Goal: Task Accomplishment & Management: Use online tool/utility

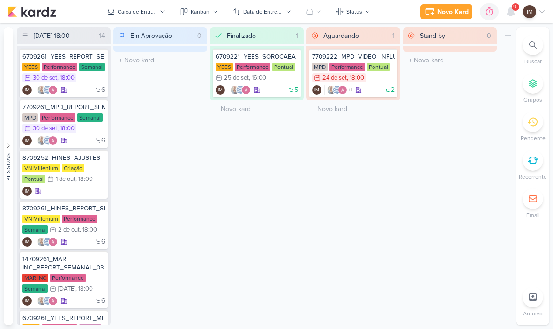
click at [532, 42] on icon at bounding box center [532, 44] width 7 height 7
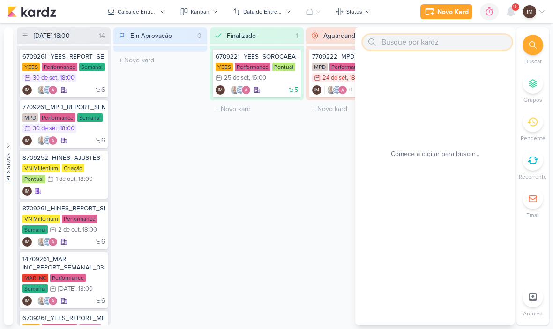
click at [480, 38] on input "text" at bounding box center [436, 42] width 149 height 15
click at [444, 42] on input "text" at bounding box center [436, 42] width 149 height 15
paste input "8709262_HINES_VN MILLENIUM_PAUSAR PEÇAS CPL ALTO"
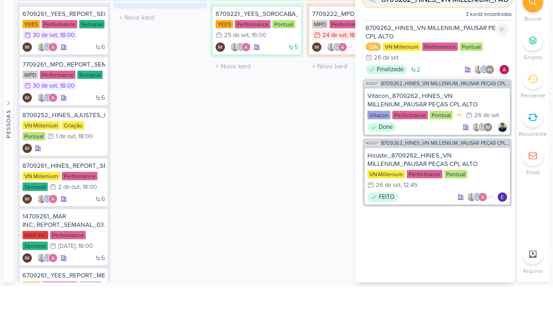
type input "8709262_HINES_VN MILLENIUM_PAUSAR PEÇAS CPL ALTO"
click at [474, 67] on div "8709262_HINES_VN MILLENIUM_PAUSAR PEÇAS CPL ALTO" at bounding box center [436, 75] width 143 height 17
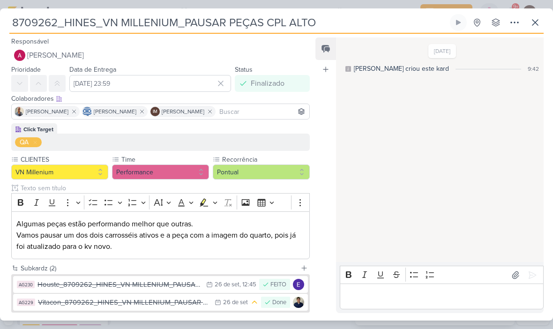
click at [227, 24] on input "8709262_HINES_VN MILLENIUM_PAUSAR PEÇAS CPL ALTO" at bounding box center [228, 22] width 438 height 17
click at [229, 22] on input "8709262_HINES_VN MILLENIUM_PAUSAR PEÇAS CPL ALTO" at bounding box center [228, 22] width 438 height 17
click at [265, 21] on input "8709262_HINES_VN MILLENIUM_PAUSAR_PEÇAS CPL ALTO" at bounding box center [228, 22] width 438 height 17
click at [296, 22] on input "8709262_HINES_VN MILLENIUM_PAUSAR_PEÇAS_CPL ALTO" at bounding box center [228, 22] width 438 height 17
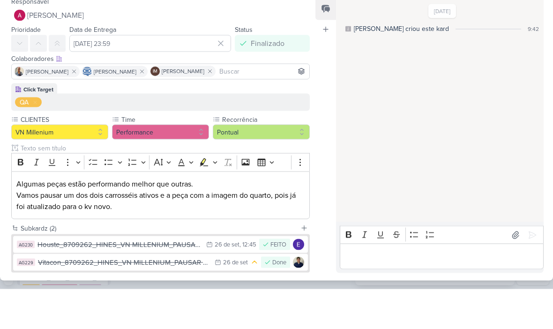
type input "8709262_HINES_VN MILLENIUM_PAUSAR_PEÇAS_CPL_ALTO"
click at [390, 84] on div "26/9/25 Alessandra criou este kard 9:42" at bounding box center [439, 149] width 207 height 223
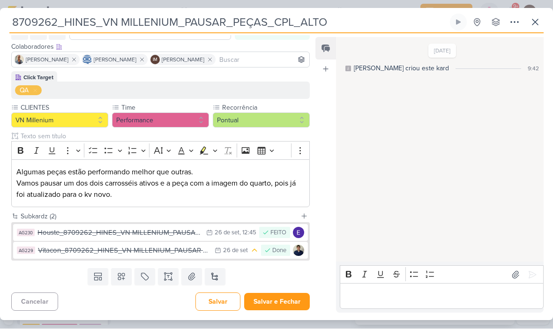
scroll to position [52, 0]
click at [281, 301] on button "Salvar e Fechar" at bounding box center [277, 301] width 66 height 17
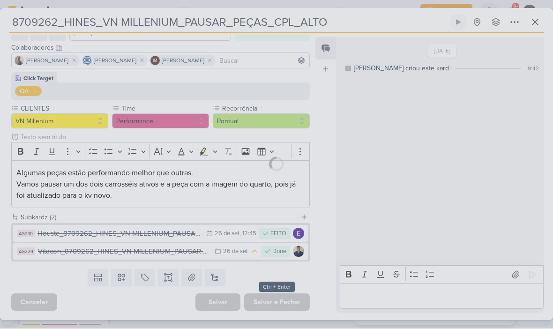
scroll to position [51, 0]
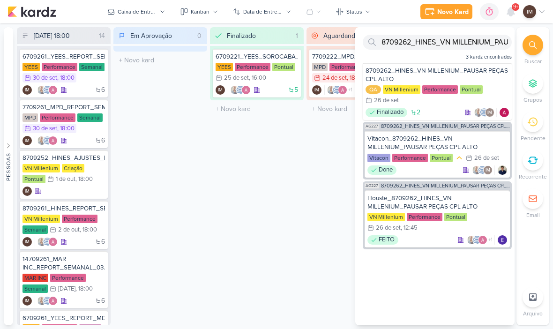
click at [431, 10] on icon at bounding box center [429, 11] width 11 height 11
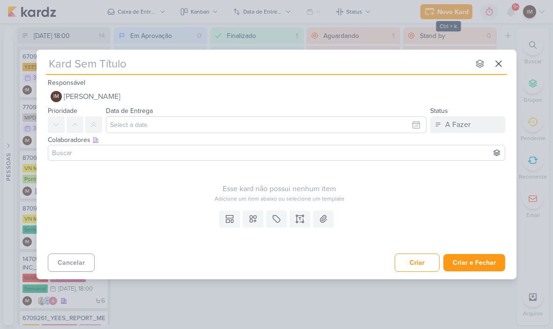
click at [56, 69] on input "text" at bounding box center [257, 63] width 423 height 17
paste input "14709291_MAR INC_CRIAR_PEÇAS_DECORADO"
type input "14709291_MAR INC_CRIAR_PEÇAS_DECORADO"
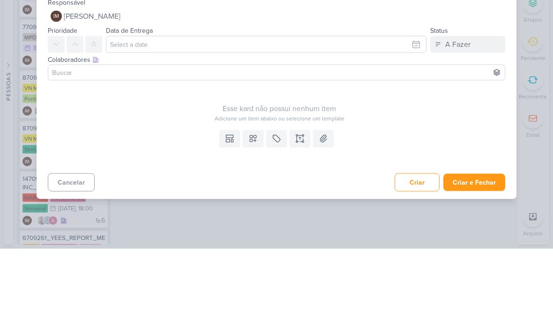
type input "14709291_MAR INC_CRIAR_PEÇAS_DECORADO"
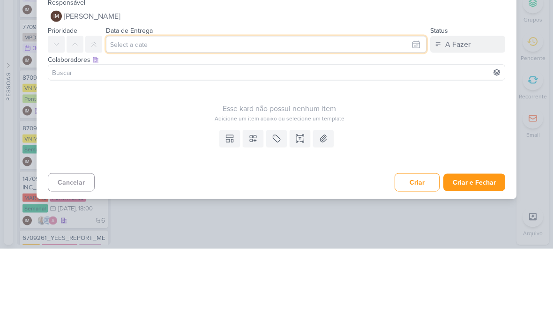
click at [128, 116] on input "text" at bounding box center [266, 124] width 320 height 17
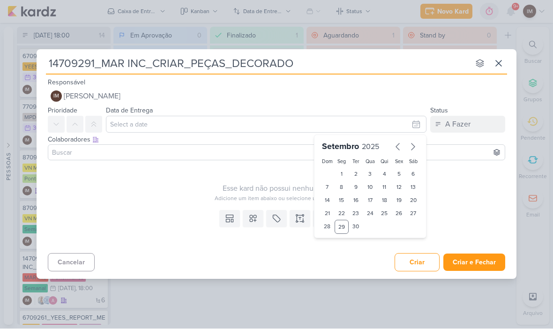
click at [410, 145] on icon "button" at bounding box center [412, 146] width 11 height 11
click at [399, 171] on div "3" at bounding box center [399, 174] width 15 height 13
type input "3 de outubro de 2025 às 23:59"
click at [345, 243] on select "00 01 02 03 04 05 06 07 08 09 10 11 12 13 14 15 16 17 18 19 20 21 22 23" at bounding box center [341, 242] width 13 height 11
select select "18"
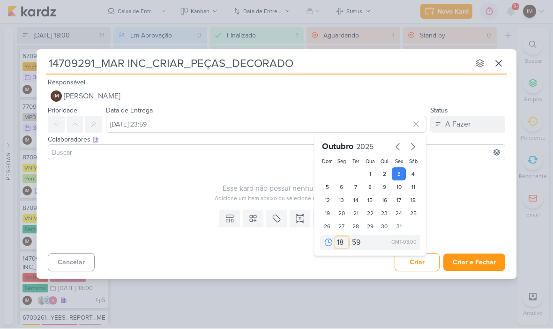
type input "3 de outubro de 2025 às 18:59"
click at [357, 243] on select "00 05 10 15 20 25 30 35 40 45 50 55 59" at bounding box center [356, 242] width 13 height 11
select select "0"
type input "3 de outubro de 2025 às 18:00"
click at [454, 170] on div "Esse kard não possui nenhum item Adicione um item abaixo ou selecione um templa…" at bounding box center [279, 183] width 463 height 38
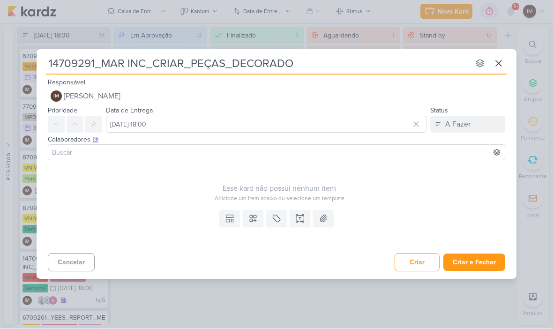
click at [255, 218] on icon at bounding box center [252, 218] width 9 height 9
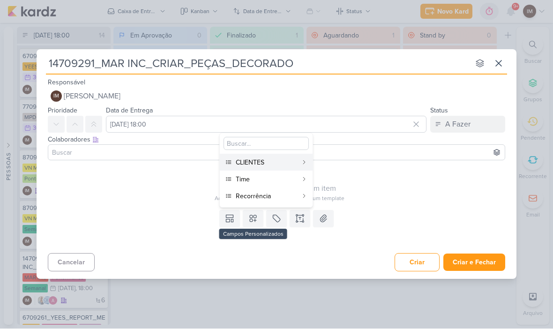
click at [291, 161] on div "CLIENTES" at bounding box center [267, 163] width 62 height 10
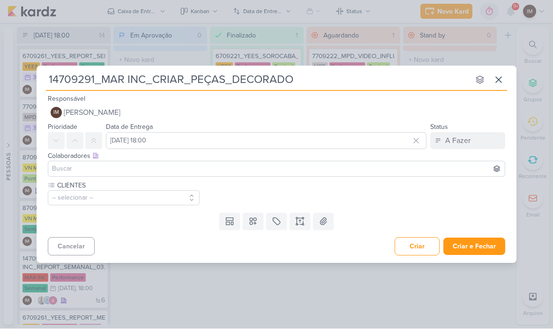
click at [252, 227] on button at bounding box center [253, 221] width 21 height 17
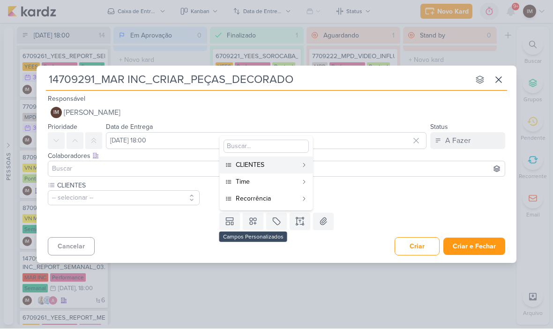
click at [274, 183] on div "Time" at bounding box center [267, 182] width 62 height 10
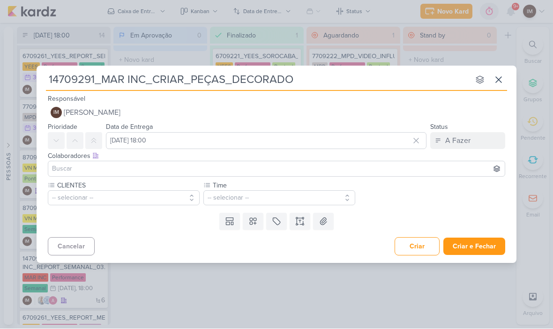
click at [254, 222] on icon at bounding box center [253, 221] width 7 height 7
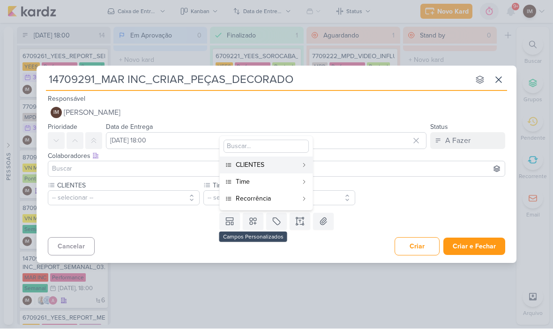
click at [280, 201] on div "Recorrência" at bounding box center [267, 199] width 62 height 10
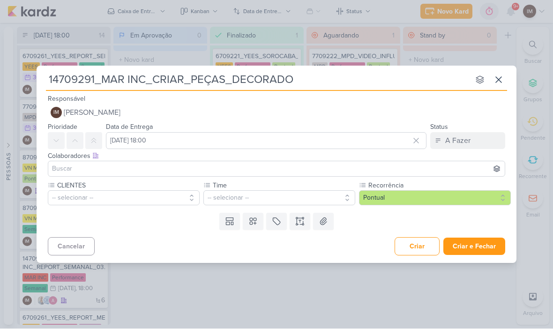
click at [89, 200] on button "-- selecionar --" at bounding box center [124, 198] width 152 height 15
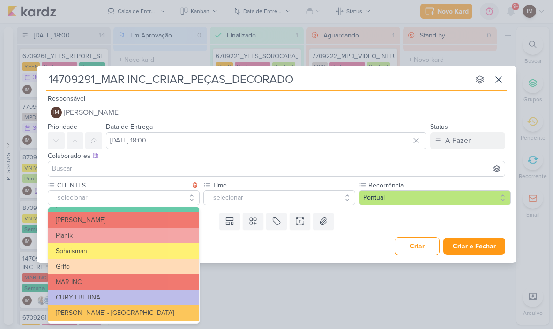
scroll to position [168, 0]
click at [163, 284] on button "MAR INC" at bounding box center [123, 281] width 151 height 15
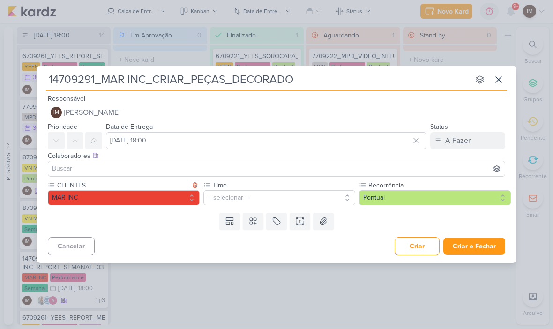
click at [252, 193] on button "-- selecionar --" at bounding box center [279, 198] width 152 height 15
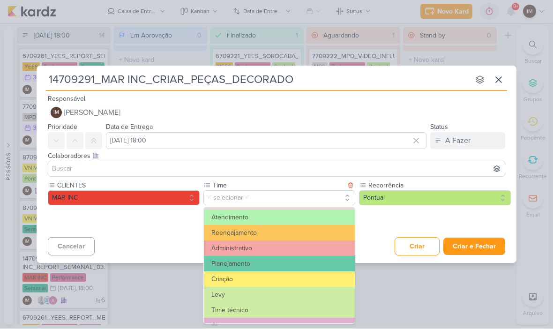
scroll to position [94, 0]
click at [243, 279] on button "Criação" at bounding box center [279, 278] width 151 height 15
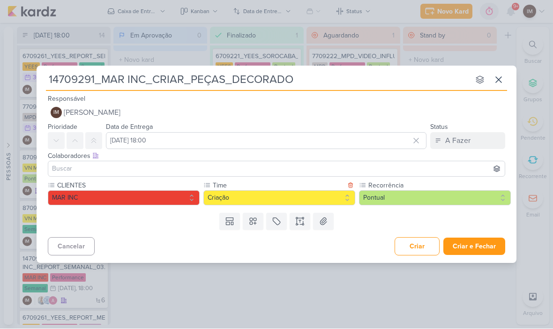
click at [363, 205] on button "Pontual" at bounding box center [435, 198] width 152 height 15
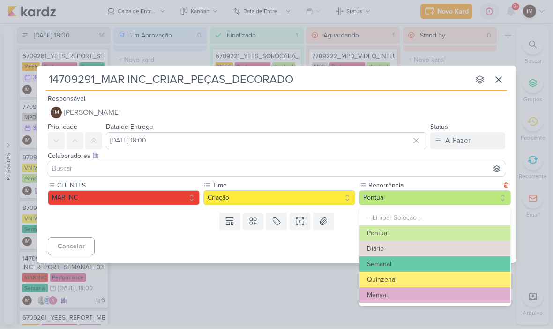
click at [382, 198] on button "Pontual" at bounding box center [435, 198] width 152 height 15
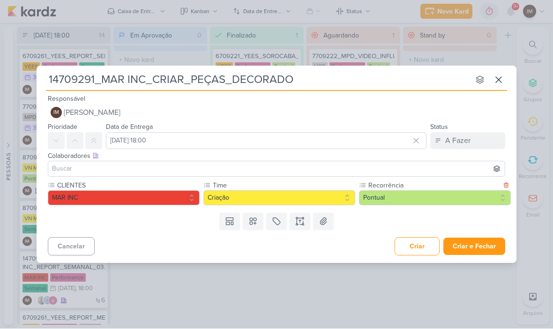
click at [303, 222] on icon at bounding box center [299, 221] width 9 height 9
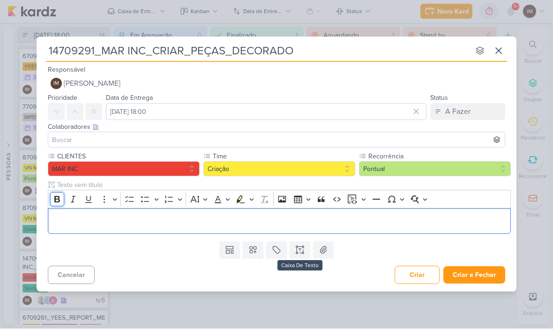
click at [58, 199] on icon "Editor toolbar" at bounding box center [57, 199] width 6 height 7
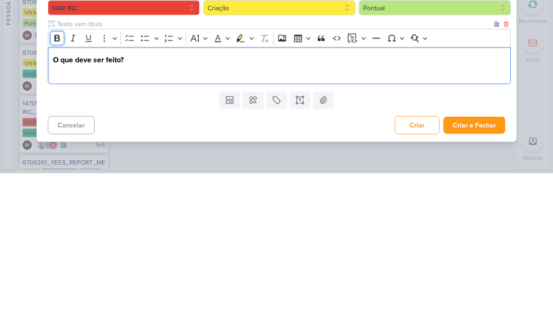
click at [54, 200] on button "Bold" at bounding box center [57, 194] width 14 height 14
click at [52, 200] on button "Bold" at bounding box center [57, 194] width 14 height 14
click at [53, 191] on icon "Editor toolbar" at bounding box center [56, 193] width 9 height 9
click at [53, 187] on button "Bold" at bounding box center [57, 194] width 14 height 14
click at [238, 221] on p "Criar peças do decorado do produto Sublime Jardins ⁠⁠⁠⁠⁠⁠⁠e" at bounding box center [279, 226] width 453 height 11
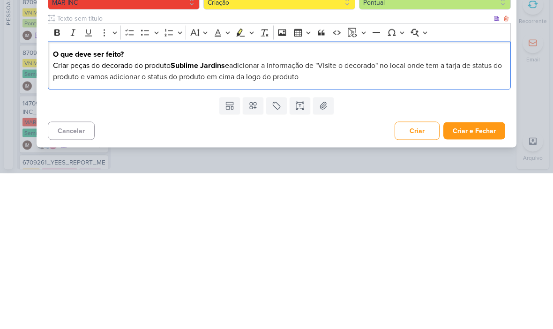
click at [74, 216] on span "adicionar a informação de "Visite o decorado" no local onde tem a tarja de stat…" at bounding box center [277, 226] width 449 height 21
click at [71, 216] on span "adicionar a informação de "Visite o decorado" no local onde tem a tarja de stat…" at bounding box center [277, 226] width 449 height 21
click at [419, 215] on p "Criar peças do decorado do produto Sublime Jardins e adicionar a informação de …" at bounding box center [279, 226] width 453 height 22
click at [105, 216] on span "adicionar a informação de "Visite o decorado" no local onde tem a tarja de stat…" at bounding box center [277, 226] width 449 height 21
click at [107, 216] on span "adicionar a informação de "Visite o decorado" no local onde tem a tarja de stat…" at bounding box center [277, 226] width 449 height 21
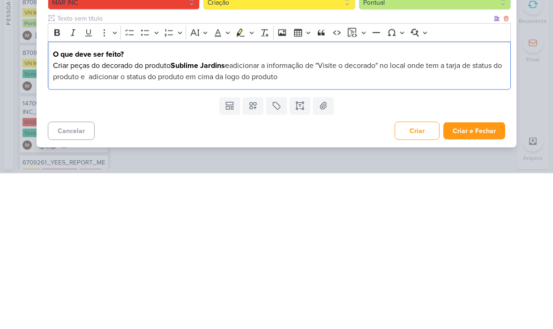
click at [314, 215] on p "Criar peças do decorado do produto Sublime Jardins e adicionar a informação de …" at bounding box center [279, 226] width 453 height 22
click at [237, 216] on span "adicionar a informação de "Visite o decorado" no local onde tem a tarja de stat…" at bounding box center [277, 226] width 449 height 21
click at [52, 197] on div "O que deve ser feito? Criar peças do decorado do produto Sublime Jardins adicio…" at bounding box center [279, 221] width 463 height 48
click at [148, 184] on icon "Editor toolbar" at bounding box center [144, 188] width 9 height 9
click at [241, 216] on span "adicionar a informação de "Visite o decorado" no local onde tem a tarja de stat…" at bounding box center [279, 226] width 434 height 21
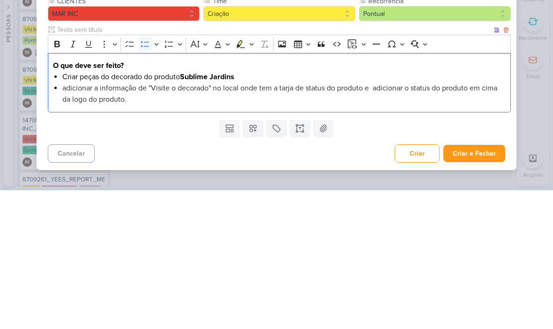
click at [75, 222] on span "adicionar a informação de "Visite o decorado" no local onde tem a tarja de stat…" at bounding box center [279, 232] width 435 height 21
click at [86, 222] on span "adicionar a informação de "Visite o decorado" no local onde tem a tarja de stat…" at bounding box center [279, 232] width 435 height 21
click at [83, 222] on span "adicionar a informação de "Visite o decorado" no local onde tem a tarja de stat…" at bounding box center [279, 232] width 435 height 21
click at [368, 222] on span "Adicionar a informação de "Visite o decorado" no local onde tem a tarja de stat…" at bounding box center [280, 232] width 436 height 21
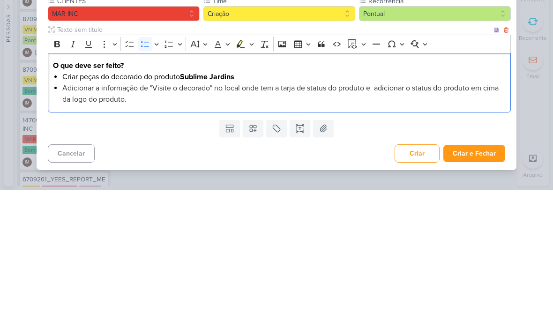
click at [377, 222] on span "Adicionar a informação de "Visite o decorado" no local onde tem a tarja de stat…" at bounding box center [280, 232] width 436 height 21
click at [382, 222] on span "Adicionar a informação de "Visite o decorado" no local onde tem a tarja de stat…" at bounding box center [282, 232] width 440 height 21
click at [383, 222] on span "Adicionar a informação de "Visite o decorado" no local onde tem a tarja de stat…" at bounding box center [282, 232] width 440 height 21
click at [372, 210] on li "Criar peças do decorado do produto Sublime Jardins" at bounding box center [284, 215] width 444 height 11
click at [367, 222] on span "Adicionar a informação de "Visite o decorado" no local onde tem a tarja de stat…" at bounding box center [282, 232] width 441 height 21
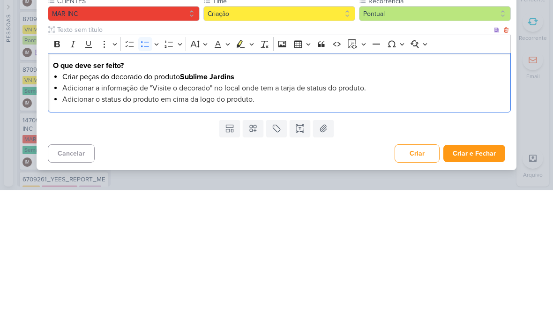
click at [242, 210] on li "Criar peças do decorado do produto Sublime Jardins" at bounding box center [284, 215] width 444 height 11
click at [59, 179] on icon "Editor toolbar" at bounding box center [57, 182] width 6 height 7
click at [378, 232] on li "Adicionar o status do produto em cima da logo do produto." at bounding box center [284, 237] width 444 height 11
click at [72, 233] on span "Adicionar o status do produto em cima da logo do produto." at bounding box center [158, 237] width 192 height 9
click at [65, 233] on span "Adicionar o status do produto em cima da logo do produto." at bounding box center [158, 237] width 192 height 9
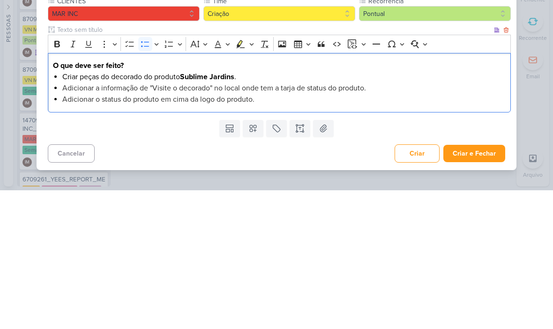
click at [325, 192] on div "O que deve ser feito? Criar peças do decorado do produto Sublime Jardins . Adic…" at bounding box center [279, 221] width 463 height 59
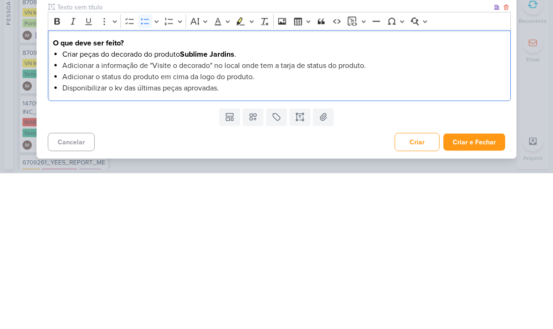
click at [287, 186] on div "O que deve ser feito? Criar peças do decorado do produto Sublime Jardins . Adic…" at bounding box center [279, 221] width 463 height 71
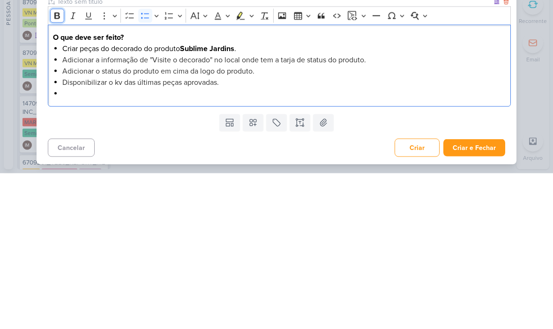
click at [53, 167] on icon "Editor toolbar" at bounding box center [56, 171] width 9 height 9
click at [141, 167] on icon "Editor toolbar" at bounding box center [144, 171] width 9 height 9
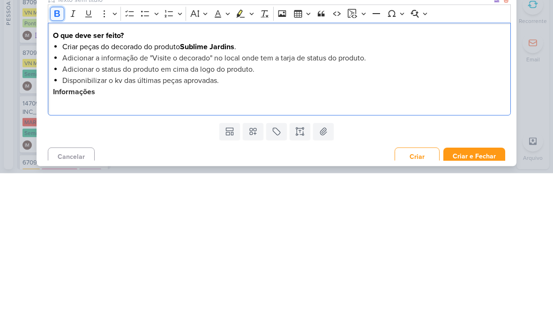
click at [53, 165] on icon "Editor toolbar" at bounding box center [56, 169] width 9 height 9
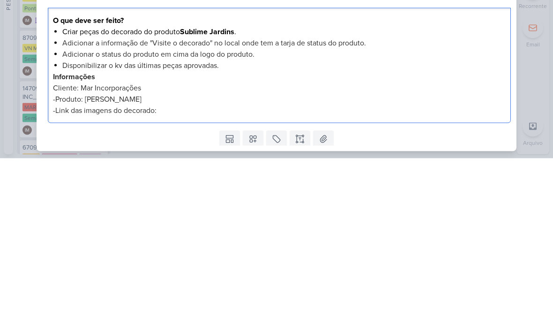
click at [176, 275] on p "-Link das imagens do decorado:" at bounding box center [279, 280] width 453 height 11
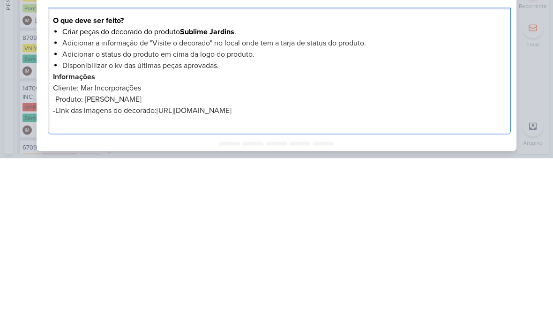
click at [531, 73] on div "14709291_MAR INC_CRIAR_PEÇAS_DECORADO nenhum grupo disponível esc Responsável I…" at bounding box center [276, 164] width 553 height 329
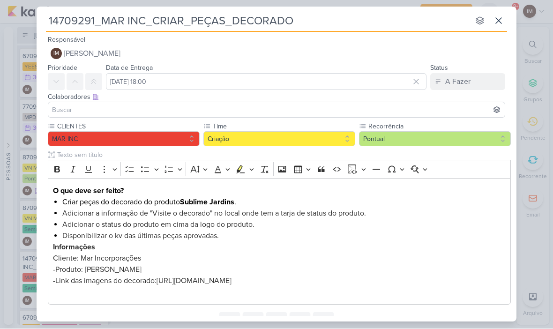
click at [156, 276] on span "-Link das imagens do decorado:" at bounding box center [105, 280] width 104 height 9
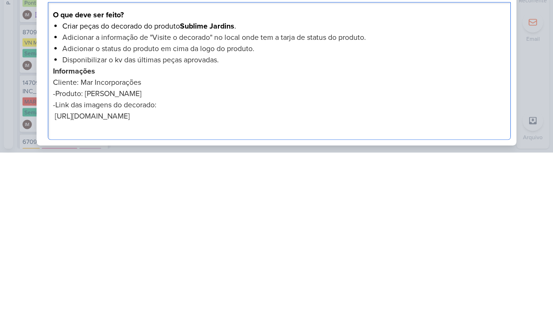
click at [509, 178] on div "O que deve ser feito? Criar peças do decorado do produto Sublime Jardins . Adic…" at bounding box center [279, 247] width 463 height 138
click at [549, 93] on div "14709291_MAR INC_CRIAR_PEÇAS_DECORADO nenhum grupo disponível esc Responsável I…" at bounding box center [276, 164] width 553 height 329
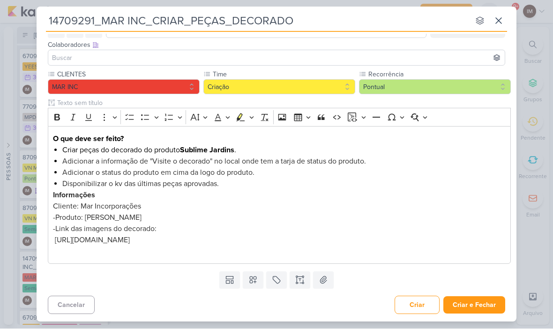
scroll to position [52, 0]
click at [474, 309] on button "Criar e Fechar" at bounding box center [474, 304] width 62 height 17
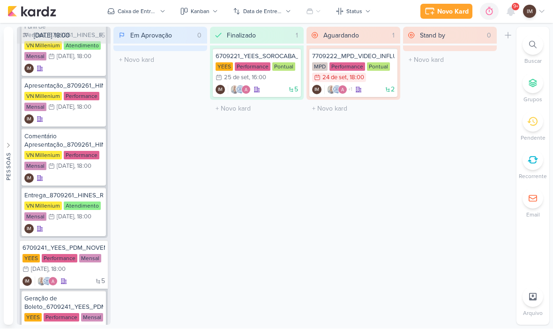
scroll to position [1088, 0]
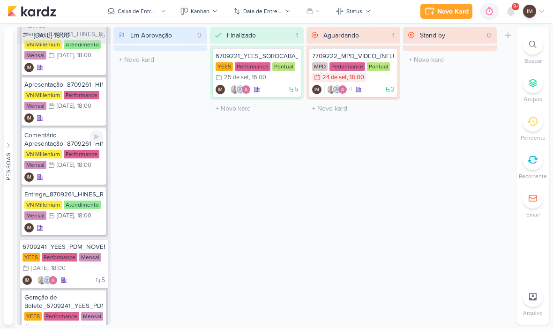
click at [73, 170] on div "VN Millenium Performance Mensal 9/10 9 de out , 18:00" at bounding box center [63, 160] width 79 height 21
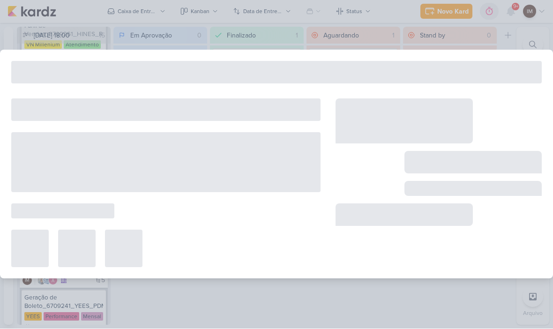
type input "Comentário Apresentação_8709261_HINES_REPORT_MENSAL_SETEMBRO"
type input "9 de outubro de 2025 às 18:00"
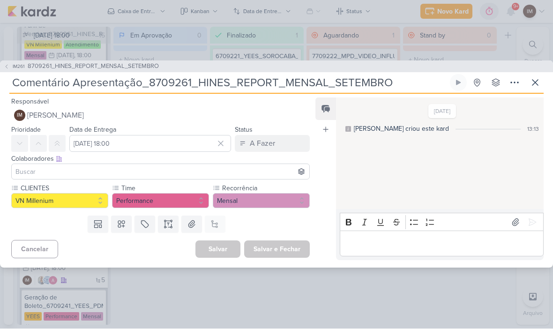
click at [535, 85] on icon at bounding box center [534, 82] width 11 height 11
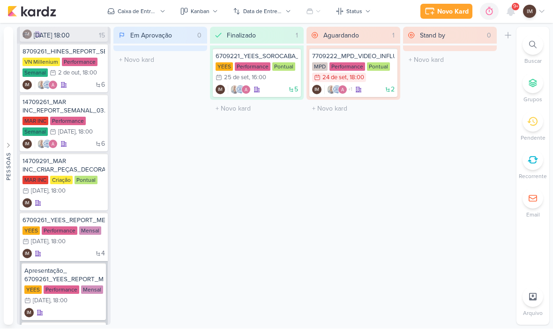
scroll to position [153, 0]
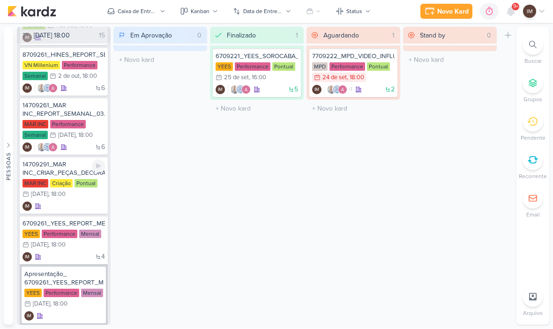
click at [77, 207] on div "IM" at bounding box center [63, 206] width 82 height 9
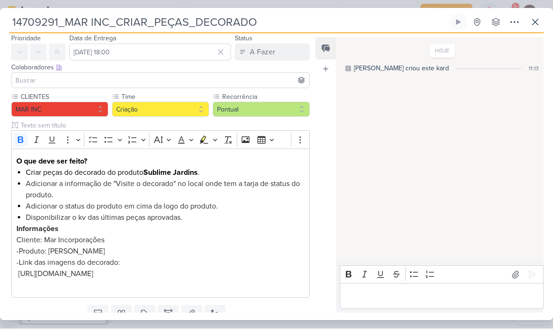
scroll to position [32, 0]
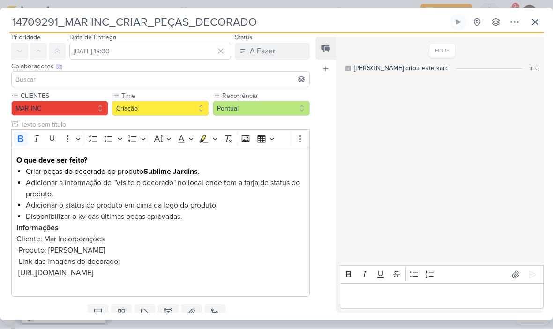
click at [516, 28] on button at bounding box center [514, 22] width 17 height 17
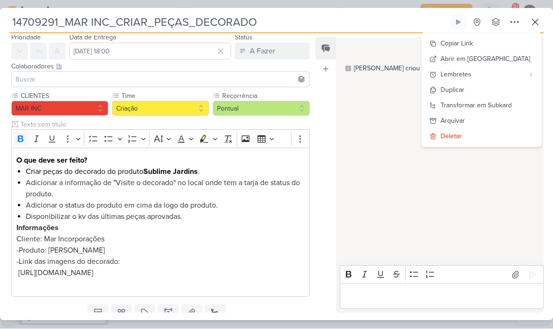
click at [497, 44] on button "Copiar Link" at bounding box center [480, 43] width 119 height 15
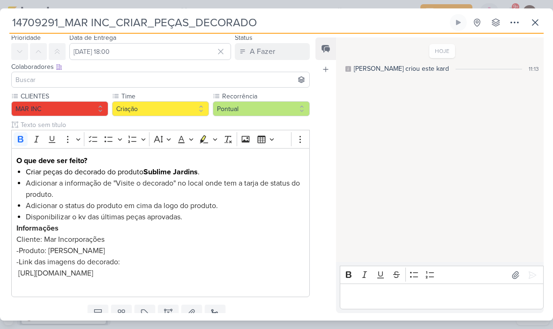
scroll to position [0, 0]
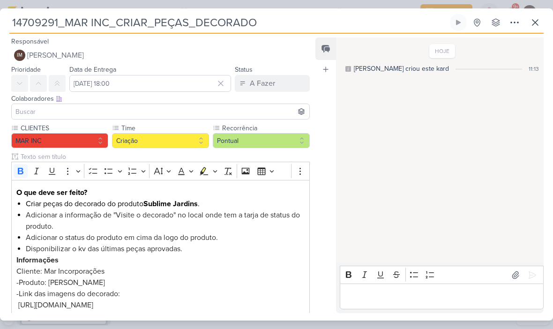
click at [532, 21] on icon at bounding box center [534, 22] width 11 height 11
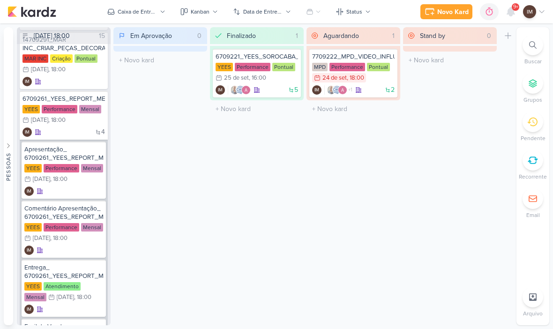
scroll to position [301, 0]
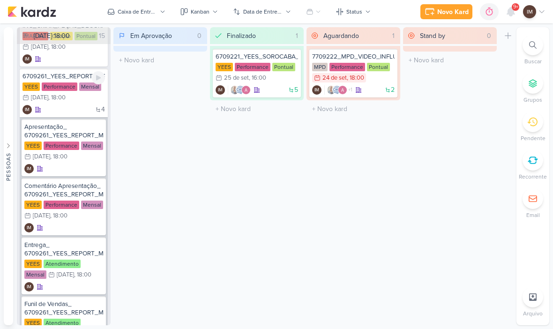
click at [80, 108] on div "4 IM" at bounding box center [63, 109] width 82 height 9
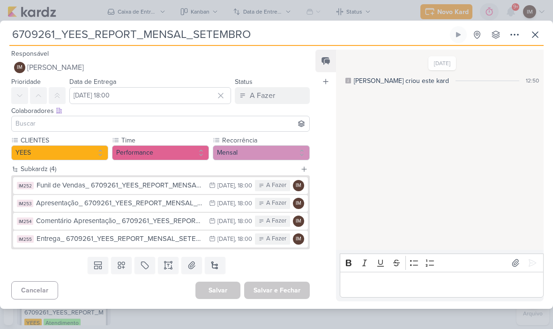
click at [518, 39] on icon at bounding box center [514, 34] width 11 height 11
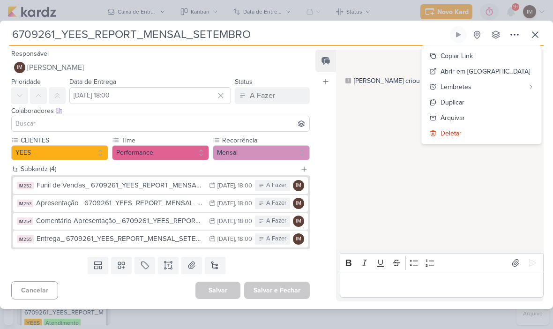
click at [473, 52] on div "Copiar Link" at bounding box center [456, 56] width 32 height 10
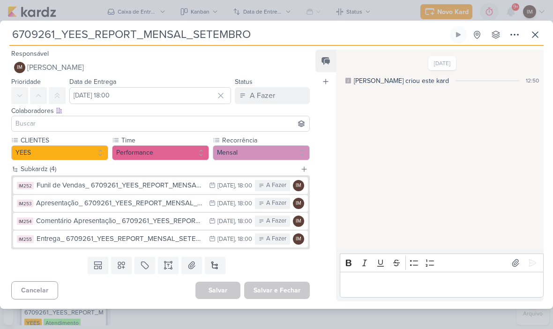
click at [532, 36] on icon at bounding box center [534, 34] width 11 height 11
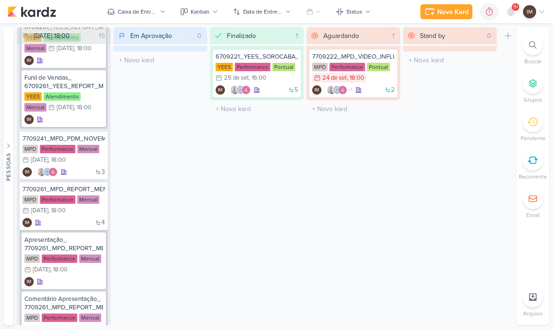
scroll to position [542, 0]
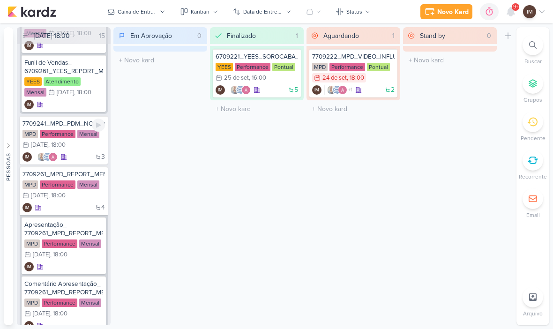
click at [85, 157] on div "3 IM" at bounding box center [63, 156] width 82 height 9
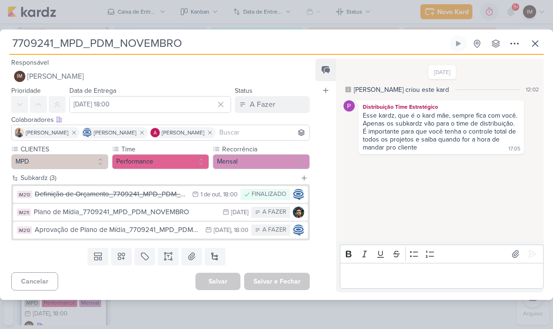
click at [540, 39] on icon at bounding box center [534, 43] width 11 height 11
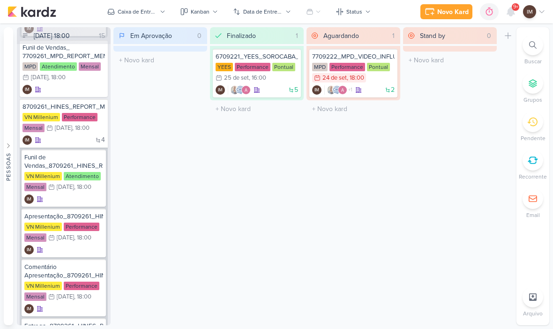
scroll to position [959, 0]
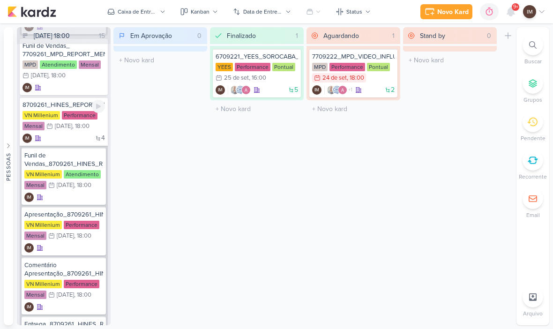
click at [81, 133] on div "8709261_HINES_REPORT_MENSAL_SETEMBRO VN Millenium Performance Mensal 9/10 9 de …" at bounding box center [64, 121] width 88 height 49
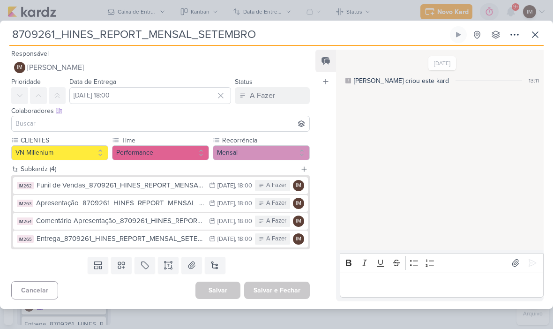
click at [511, 35] on icon at bounding box center [513, 34] width 7 height 1
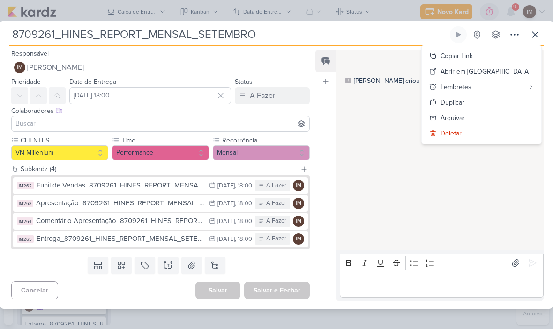
click at [473, 58] on div "Copiar Link" at bounding box center [456, 56] width 32 height 10
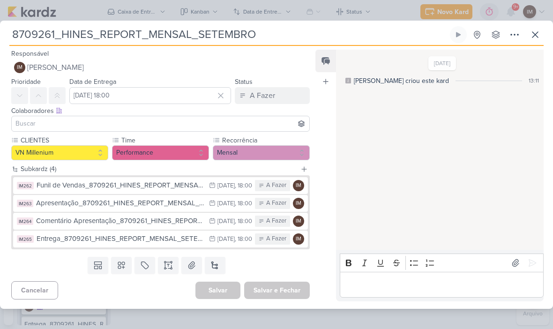
click at [541, 32] on button at bounding box center [534, 34] width 17 height 17
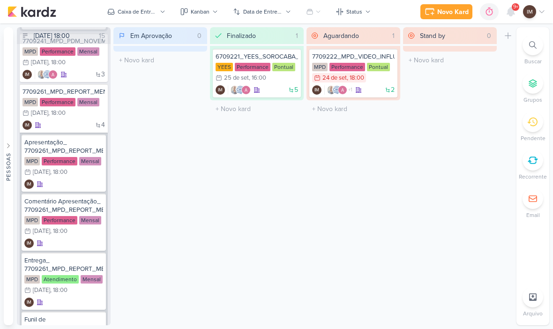
scroll to position [624, 0]
click at [78, 126] on div "4 IM" at bounding box center [63, 125] width 82 height 9
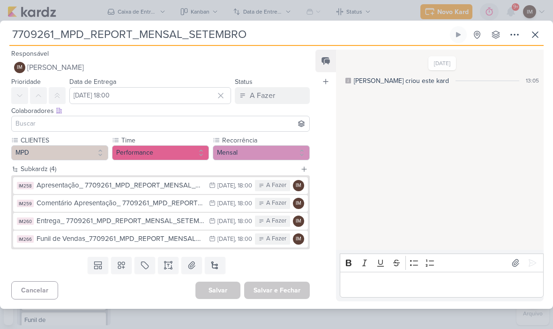
click at [517, 34] on icon at bounding box center [513, 34] width 7 height 1
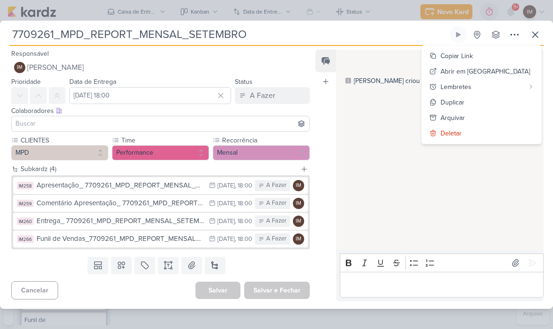
click at [473, 55] on div "Copiar Link" at bounding box center [456, 56] width 32 height 10
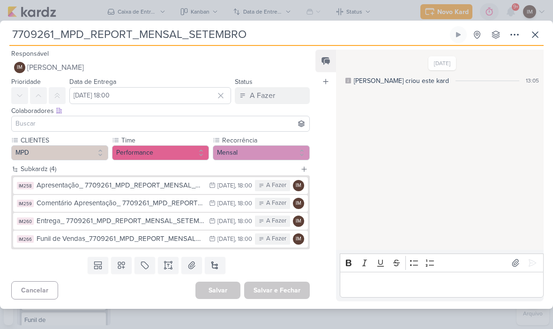
click at [540, 38] on button at bounding box center [534, 34] width 17 height 17
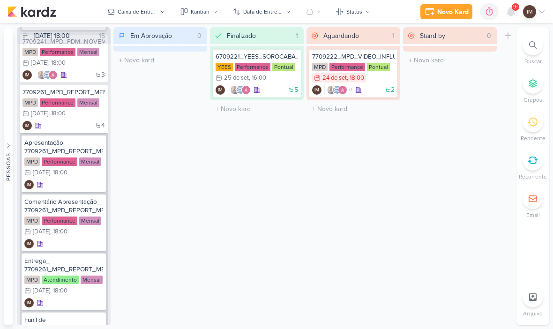
click at [529, 52] on div at bounding box center [532, 45] width 21 height 21
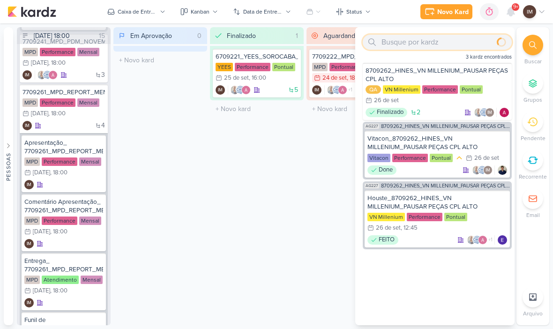
click at [473, 39] on input "text" at bounding box center [436, 42] width 149 height 15
click at [474, 42] on input "text" at bounding box center [436, 42] width 149 height 15
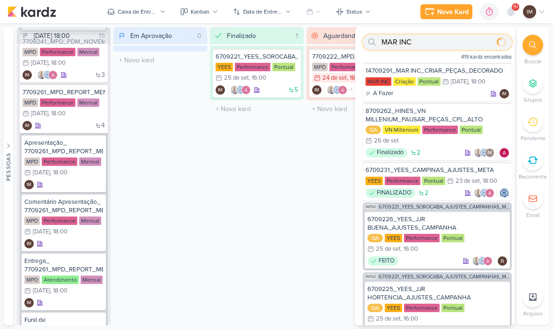
type input "MAR"
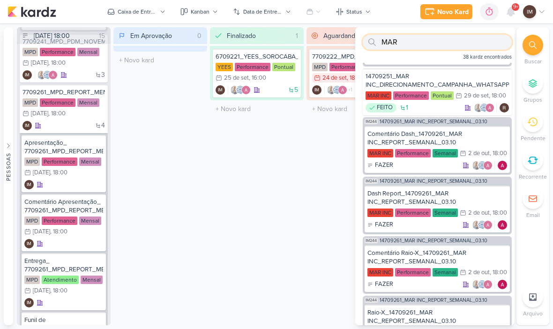
scroll to position [106, 0]
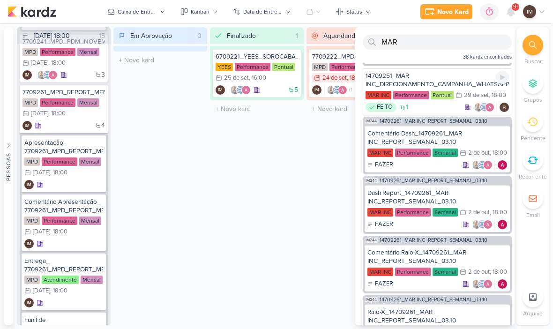
click at [476, 89] on div "14709251_MAR INC_DIRECIONAMENTO_CAMPANHA_WHATSAPP MAR INC Performance Pontual 2…" at bounding box center [436, 91] width 149 height 47
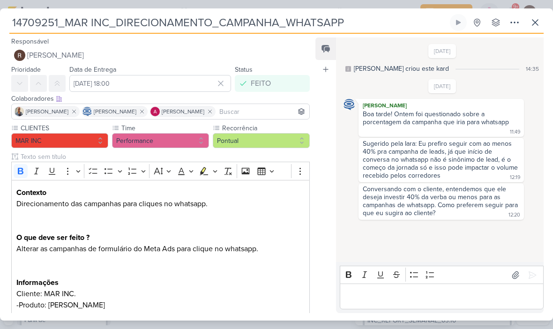
scroll to position [0, 0]
click at [537, 24] on icon at bounding box center [535, 23] width 6 height 6
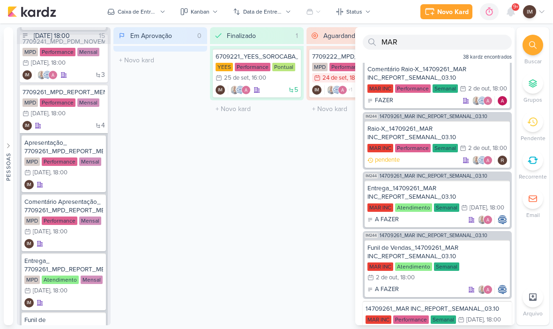
scroll to position [291, 0]
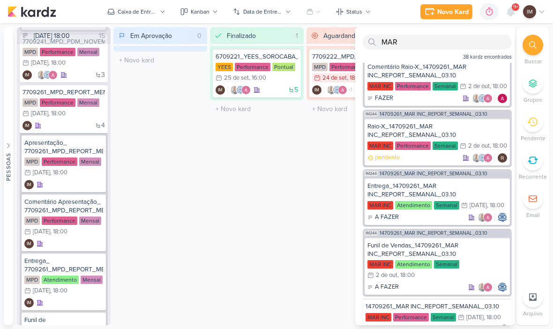
click at [137, 104] on div "Em Aprovação 0 Mover Para Esquerda Mover Para Direita Deletar O título do kard …" at bounding box center [160, 176] width 94 height 298
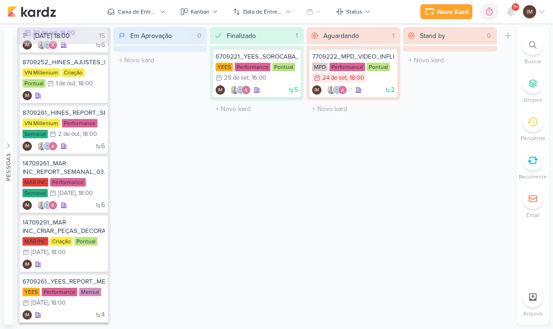
scroll to position [95, 0]
click at [76, 259] on div "14709291_MAR INC_CRIAR_PEÇAS_DECORADO MAR INC Criação Pontual 3/10 3 de out , 1…" at bounding box center [64, 243] width 88 height 57
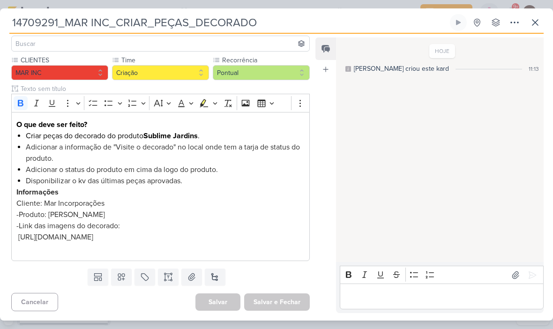
scroll to position [68, 0]
click at [142, 180] on span "Disponibilizar o kv das últimas peças aprovadas." at bounding box center [104, 180] width 156 height 9
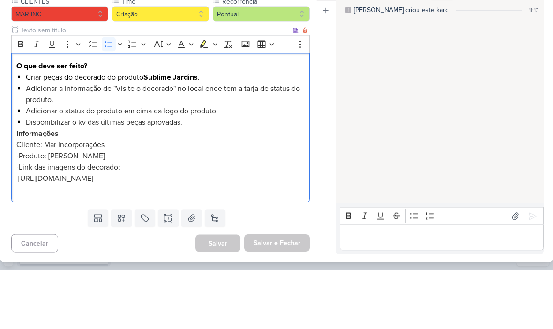
click at [123, 175] on li "Disponibilizar o kv das últimas peças aprovadas." at bounding box center [165, 180] width 279 height 11
click at [120, 176] on span "Disponibilizar o kv das últimas peças aprovadas." at bounding box center [104, 180] width 156 height 9
click at [124, 176] on span "Disponibilizar o kv das últimas peças aprovadas." at bounding box center [104, 180] width 156 height 9
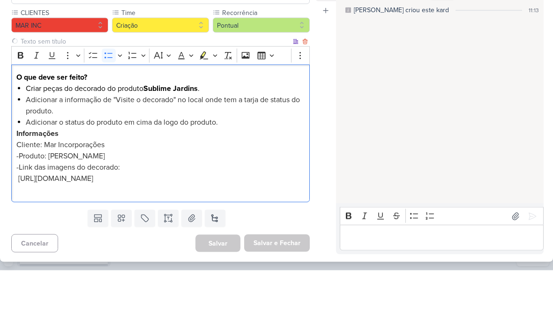
scroll to position [57, 0]
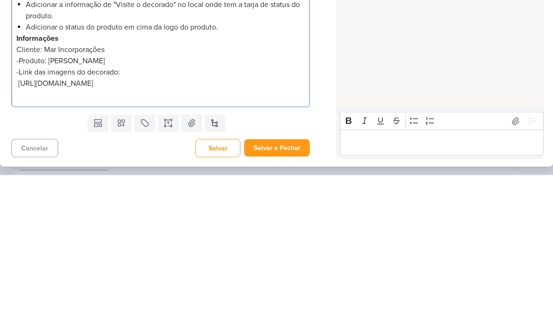
click at [295, 231] on p "[URL][DOMAIN_NAME]" at bounding box center [160, 236] width 288 height 11
click at [151, 209] on p "-Produto: [PERSON_NAME]" at bounding box center [160, 214] width 288 height 11
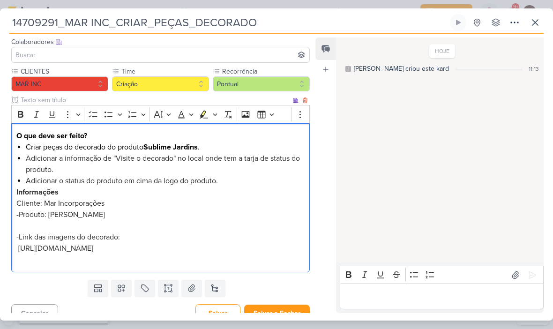
click at [32, 223] on p "Editor editing area: main" at bounding box center [160, 225] width 288 height 11
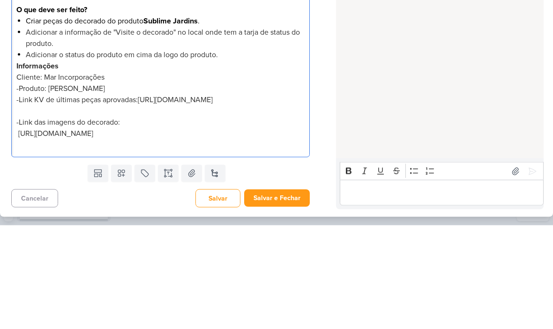
click at [460, 78] on div "HOJE Isabella criou este kard 11:13" at bounding box center [439, 149] width 207 height 223
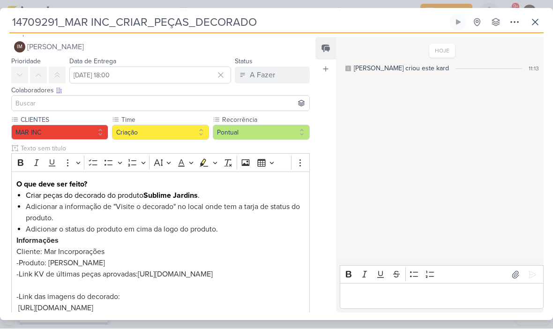
scroll to position [7, 0]
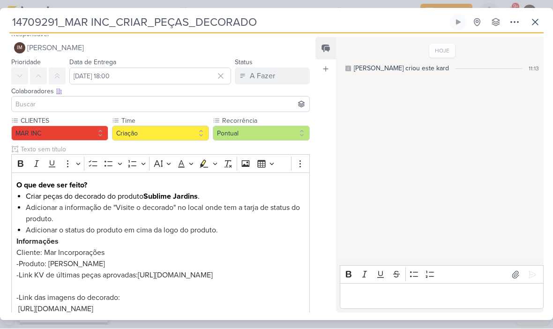
click at [51, 46] on span "[PERSON_NAME]" at bounding box center [55, 48] width 57 height 11
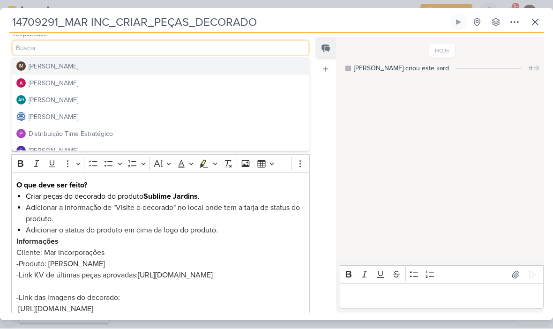
click at [212, 137] on button "Distribuição Time Estratégico" at bounding box center [160, 134] width 297 height 17
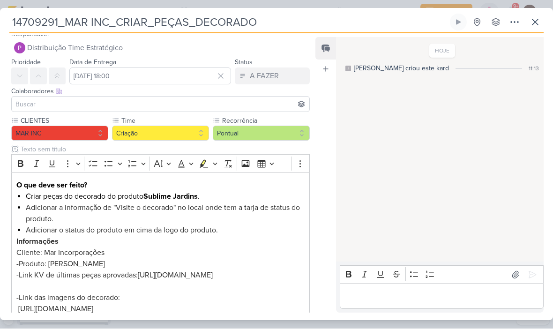
click at [21, 102] on input at bounding box center [161, 104] width 294 height 11
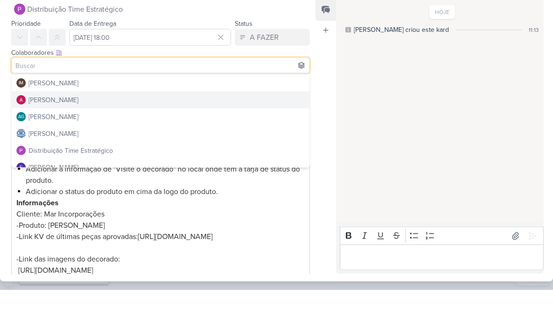
click at [229, 131] on button "[PERSON_NAME]" at bounding box center [160, 139] width 297 height 17
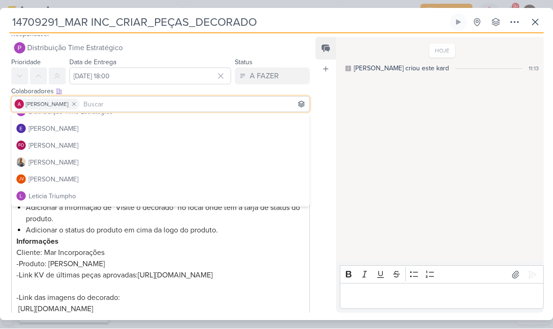
scroll to position [95, 0]
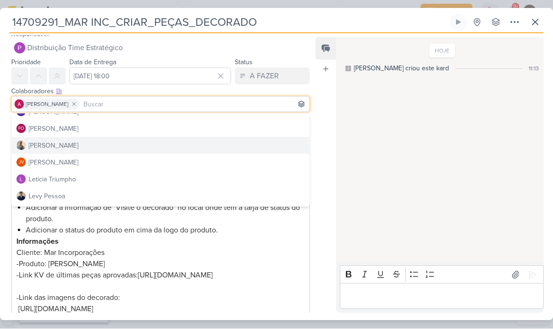
click at [208, 150] on button "[PERSON_NAME]" at bounding box center [160, 145] width 297 height 17
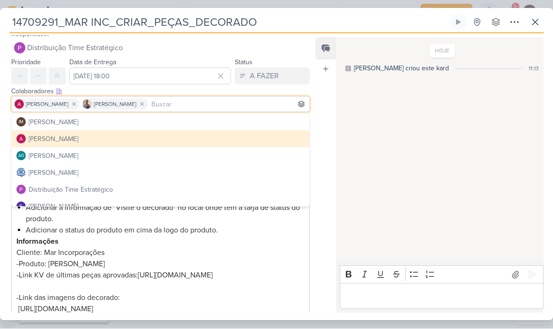
scroll to position [0, 0]
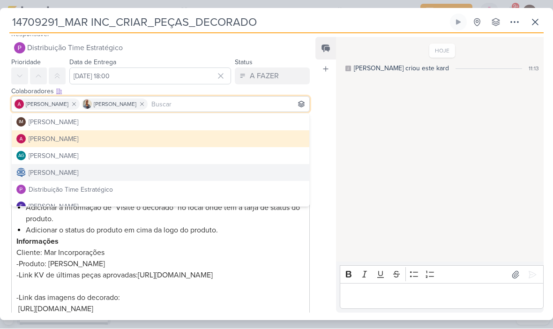
click at [213, 169] on button "[PERSON_NAME]" at bounding box center [160, 172] width 297 height 17
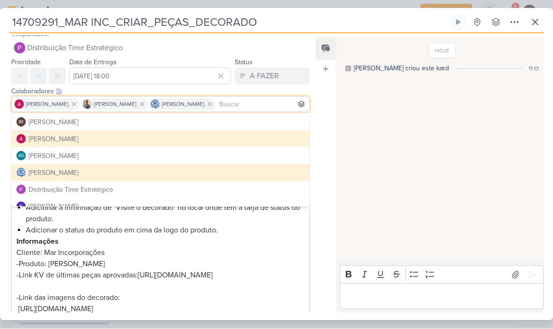
click at [381, 139] on div "HOJE Isabella criou este kard 11:13" at bounding box center [439, 149] width 207 height 223
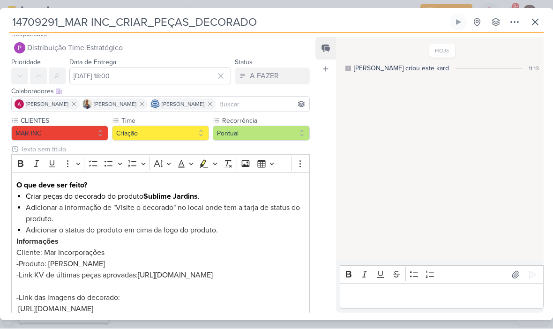
click at [378, 155] on div "HOJE Isabella criou este kard 11:13" at bounding box center [439, 149] width 207 height 223
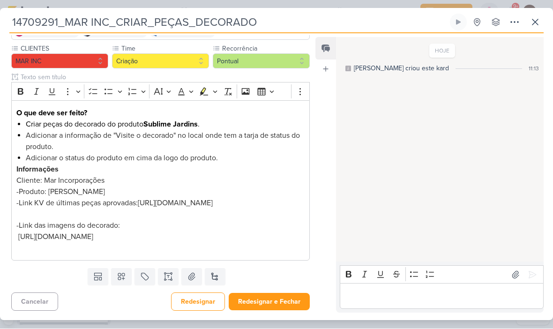
scroll to position [90, 0]
click at [282, 298] on button "Redesignar e Fechar" at bounding box center [269, 301] width 81 height 17
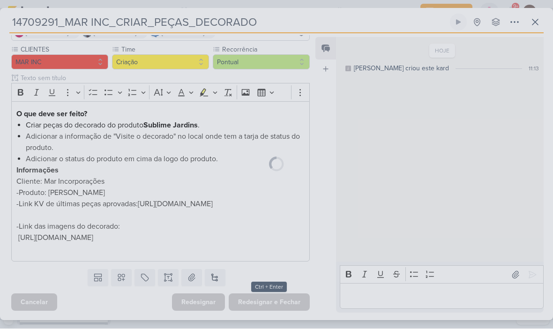
scroll to position [89, 0]
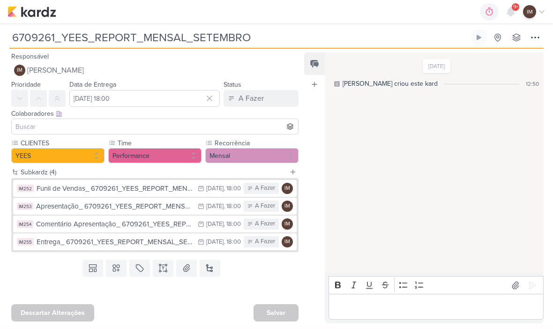
click at [288, 192] on div "IM" at bounding box center [286, 188] width 11 height 11
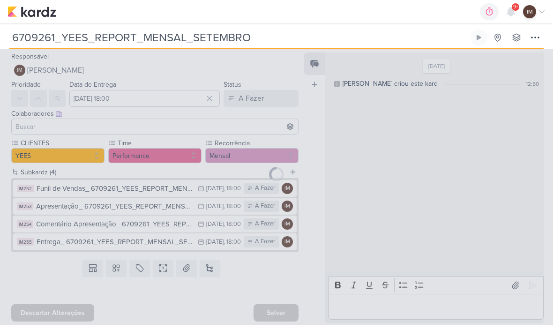
type input "Funil de Vendas_ 6709261_YEES_REPORT_MENSAL_SETEMBRO"
type input "[DATE] 18:00"
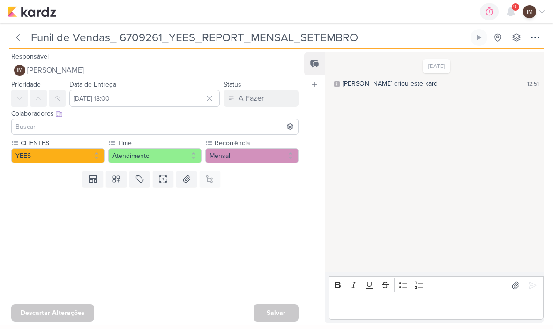
click at [532, 39] on icon at bounding box center [534, 37] width 11 height 11
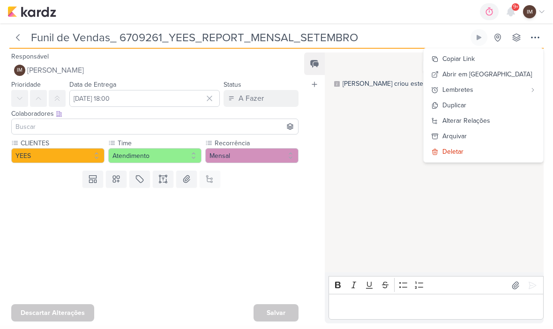
click at [463, 154] on div "Deletar" at bounding box center [452, 152] width 21 height 10
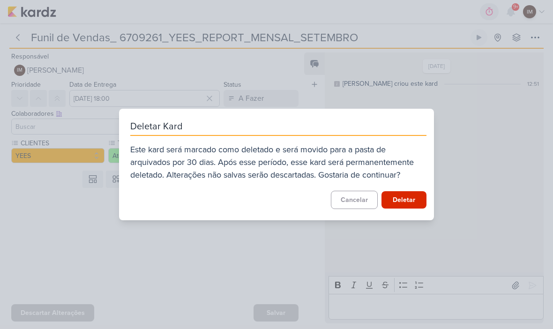
click at [412, 204] on button "Deletar" at bounding box center [403, 199] width 45 height 17
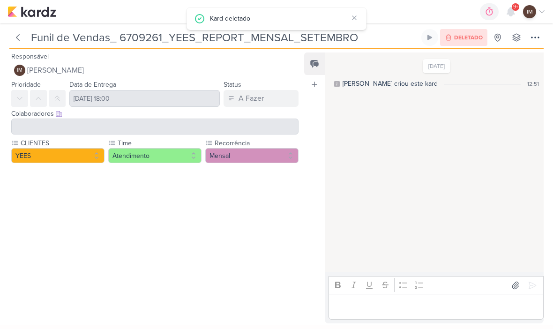
click at [21, 31] on button at bounding box center [17, 37] width 17 height 17
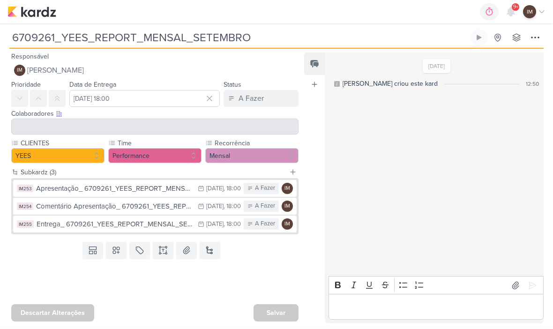
click at [22, 10] on img at bounding box center [31, 11] width 49 height 11
click at [30, 13] on img at bounding box center [31, 11] width 49 height 11
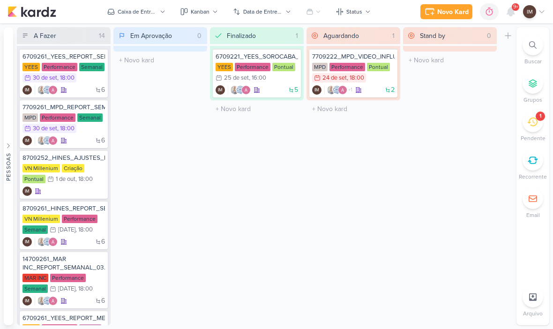
click at [540, 124] on div "1" at bounding box center [532, 121] width 21 height 21
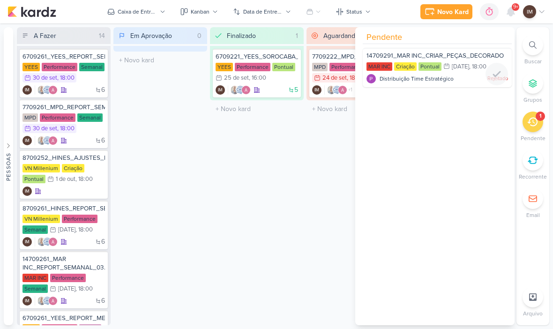
click at [473, 71] on div "MAR INC Criação Pontual 3/10 3 de out , 18:00" at bounding box center [436, 67] width 141 height 10
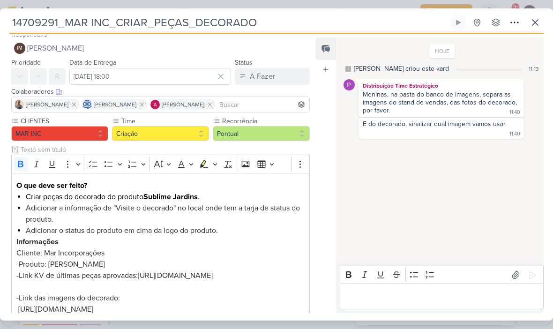
scroll to position [8, 0]
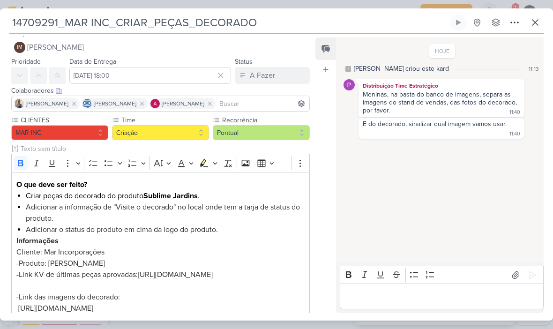
click at [510, 26] on icon at bounding box center [514, 22] width 11 height 11
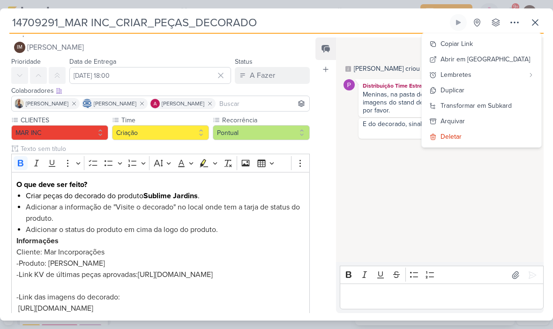
click at [505, 44] on button "Copiar Link" at bounding box center [480, 43] width 119 height 15
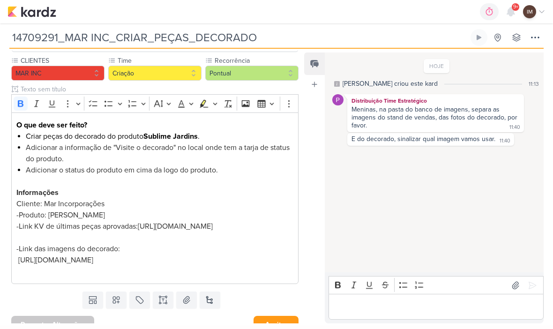
scroll to position [82, 0]
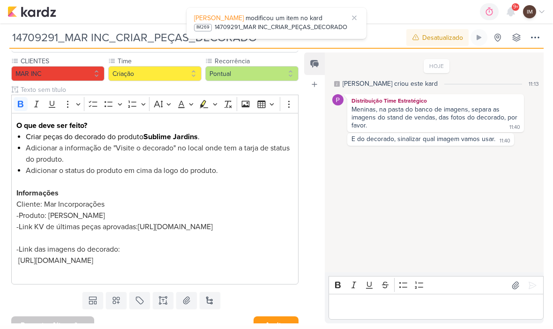
click at [304, 23] on div "14709291_MAR INC_CRIAR_PEÇAS_DECORADO" at bounding box center [280, 27] width 133 height 9
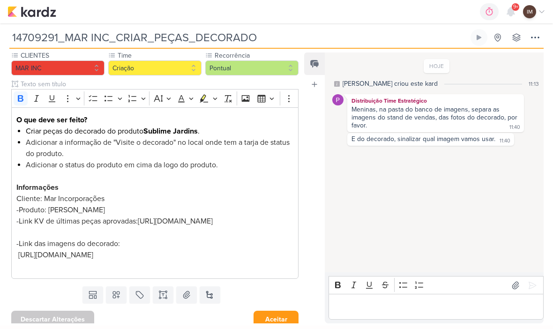
scroll to position [0, 0]
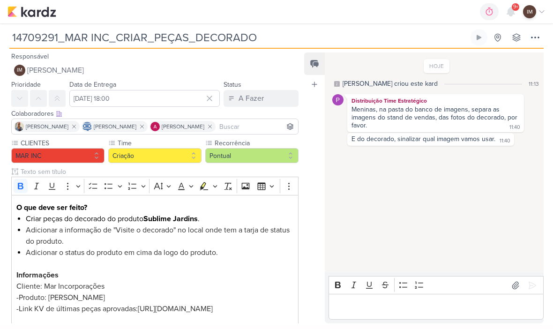
click at [537, 41] on icon at bounding box center [534, 37] width 11 height 11
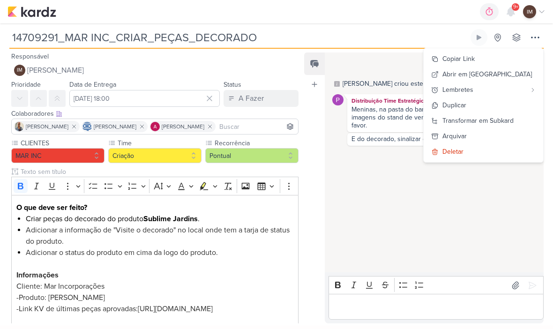
click at [40, 16] on img at bounding box center [31, 11] width 49 height 11
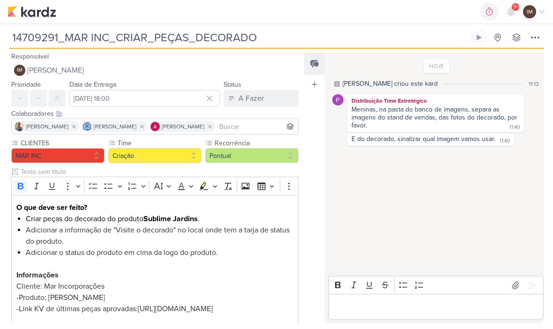
click at [43, 16] on img at bounding box center [31, 11] width 49 height 11
click at [47, 11] on img at bounding box center [31, 11] width 49 height 11
click at [39, 16] on img at bounding box center [31, 11] width 49 height 11
click at [15, 6] on img at bounding box center [31, 11] width 49 height 11
click at [29, 16] on img at bounding box center [31, 11] width 49 height 11
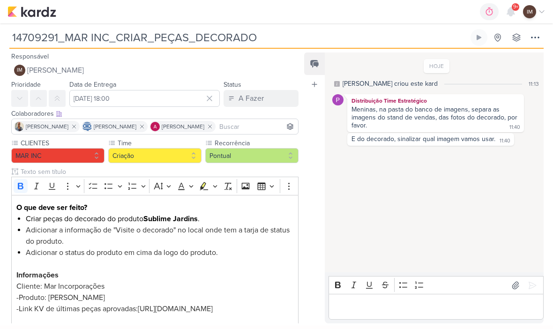
click at [33, 15] on img at bounding box center [31, 11] width 49 height 11
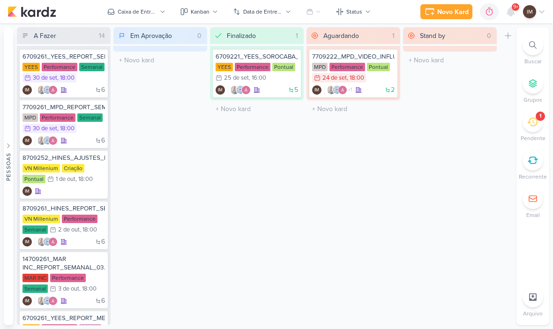
click at [453, 12] on div "Novo Kard" at bounding box center [452, 12] width 31 height 10
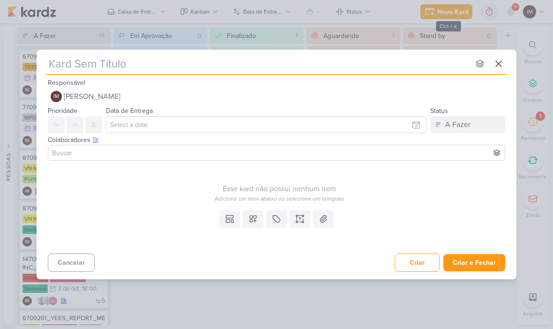
click at [427, 70] on input "text" at bounding box center [257, 63] width 423 height 17
click at [498, 66] on icon at bounding box center [498, 63] width 11 height 11
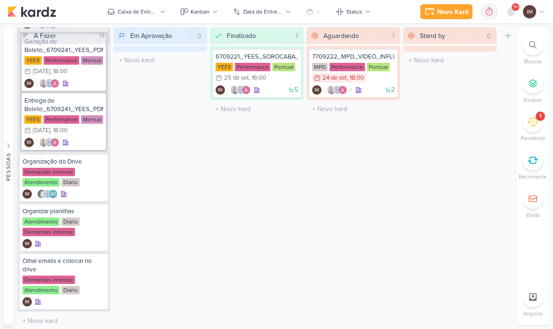
scroll to position [1227, 0]
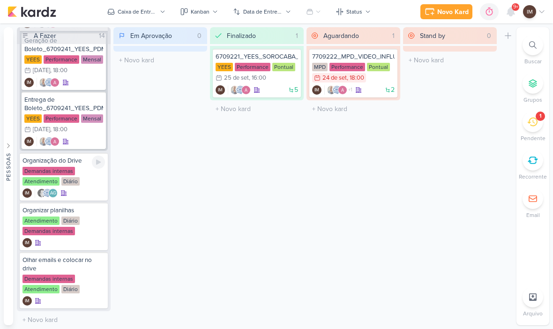
click at [97, 160] on icon at bounding box center [98, 161] width 7 height 7
click at [443, 13] on div "Novo Kard" at bounding box center [439, 12] width 31 height 10
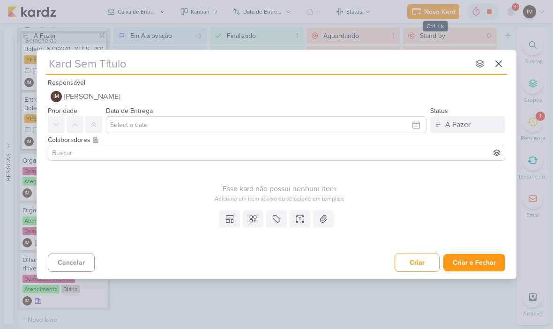
click at [59, 65] on input "text" at bounding box center [257, 63] width 423 height 17
click at [502, 66] on icon at bounding box center [498, 63] width 11 height 11
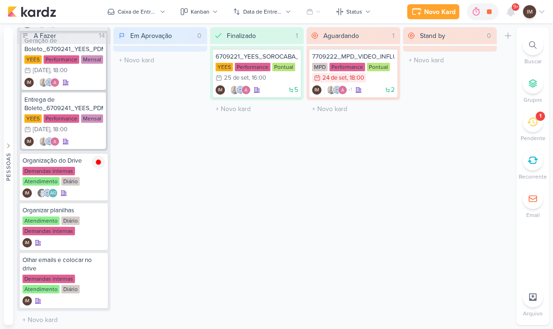
click at [534, 50] on div at bounding box center [532, 45] width 21 height 21
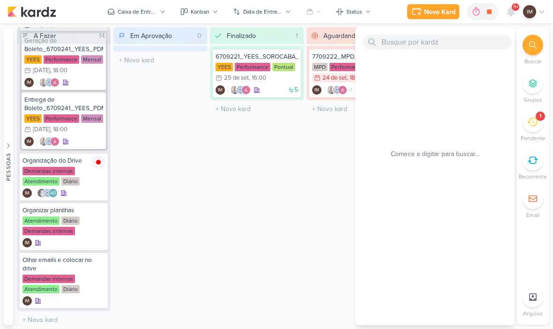
click at [532, 50] on div at bounding box center [532, 45] width 21 height 21
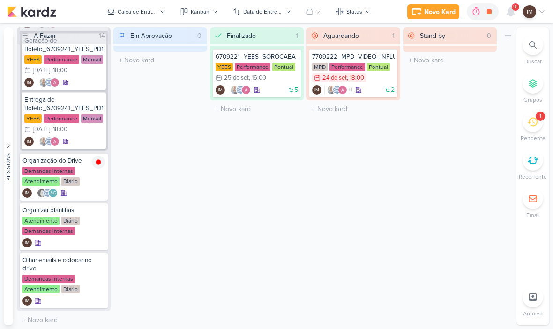
click at [467, 47] on div at bounding box center [450, 49] width 94 height 6
click at [532, 47] on icon at bounding box center [532, 44] width 7 height 7
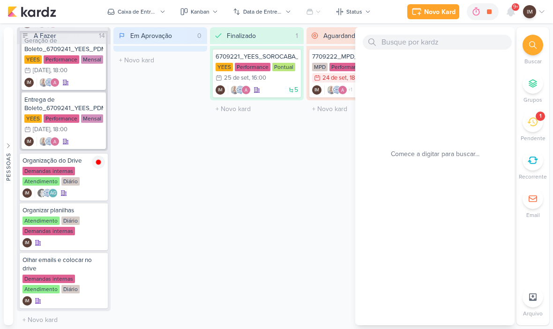
click at [474, 13] on icon at bounding box center [475, 11] width 9 height 9
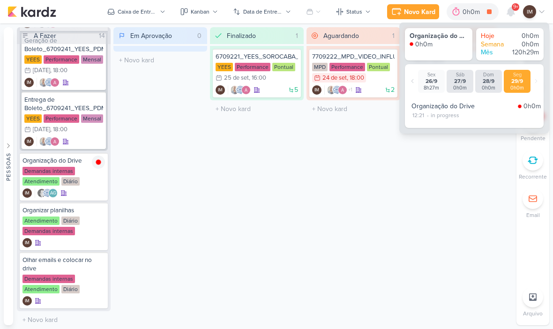
click at [472, 161] on div "Stand by 0 Mover Para Esquerda Mover Para Direita [GEOGRAPHIC_DATA] O título do…" at bounding box center [450, 176] width 94 height 298
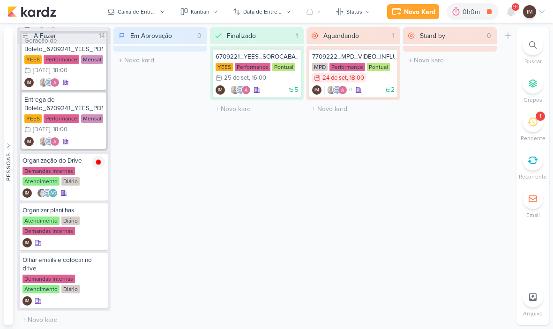
click at [530, 53] on div at bounding box center [532, 45] width 21 height 21
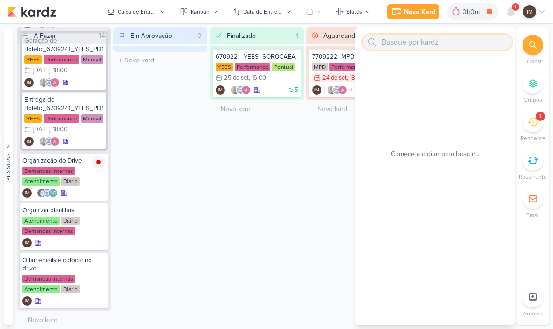
click at [483, 35] on input "text" at bounding box center [436, 42] width 149 height 15
click at [442, 44] on input "text" at bounding box center [436, 42] width 149 height 15
paste input "6709252_YEES_SITE_AJUSTES_PILARES"
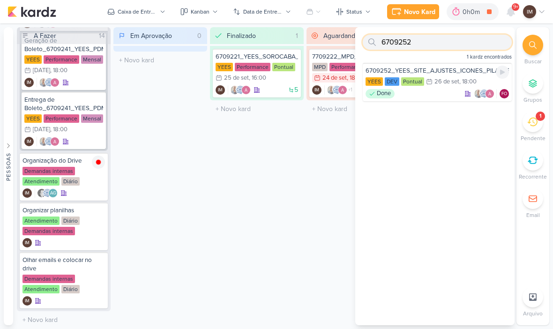
type input "6709252"
click at [445, 92] on div "Done FO" at bounding box center [436, 93] width 143 height 9
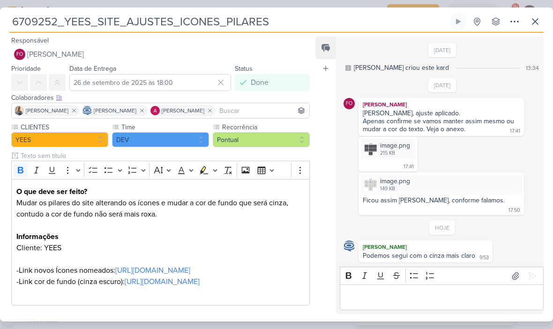
scroll to position [0, 0]
click at [537, 23] on icon at bounding box center [534, 21] width 11 height 11
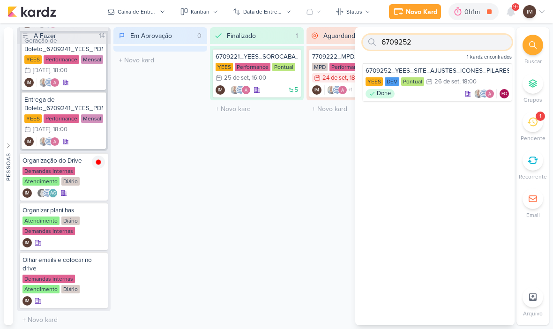
click at [461, 44] on input "6709252" at bounding box center [436, 42] width 149 height 15
click at [434, 41] on input "6709252" at bounding box center [436, 42] width 149 height 15
click at [433, 44] on input "6709252" at bounding box center [436, 42] width 149 height 15
click at [430, 41] on input "6709252" at bounding box center [436, 42] width 149 height 15
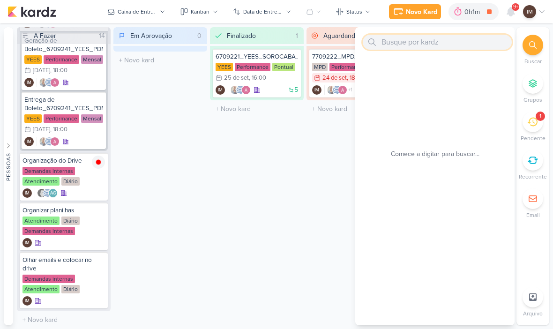
click at [407, 49] on input "text" at bounding box center [436, 42] width 149 height 15
paste input "6709237_YEES_ESSENCIA_CAMPOLIM_ALTERÇÃO_DASHBOARD"
click at [477, 38] on input "6709237_YEES_ESSENCIA_CAMPOLIM_ALTERÇÃO_DASHBOARD" at bounding box center [436, 42] width 149 height 15
click at [481, 35] on input "6709237_YEES_ESSENCIA_CAMPOLIM_ALTERÇÃO_DASHBOARD" at bounding box center [436, 42] width 149 height 15
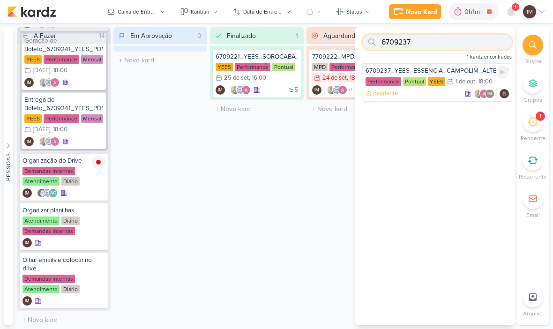
type input "6709237"
click at [463, 77] on div "1/10 [DATE] 18:00" at bounding box center [469, 81] width 45 height 9
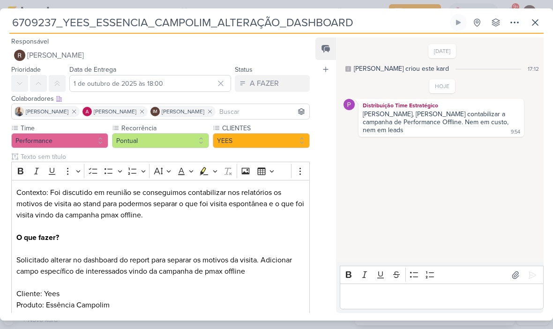
click at [533, 26] on icon at bounding box center [534, 22] width 11 height 11
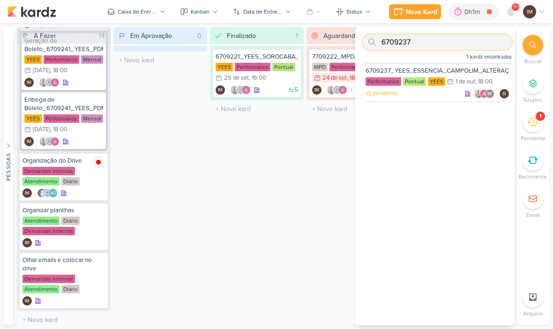
click at [460, 42] on input "6709237" at bounding box center [436, 42] width 149 height 15
click at [461, 46] on input "6709237" at bounding box center [436, 42] width 149 height 15
click at [462, 45] on input "6709237" at bounding box center [436, 42] width 149 height 15
click at [418, 44] on input "text" at bounding box center [436, 42] width 149 height 15
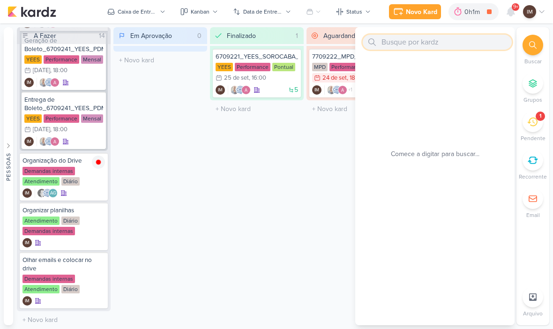
paste input "6709236_YEES_SAVING_CONTAS_PERFORMANCE"
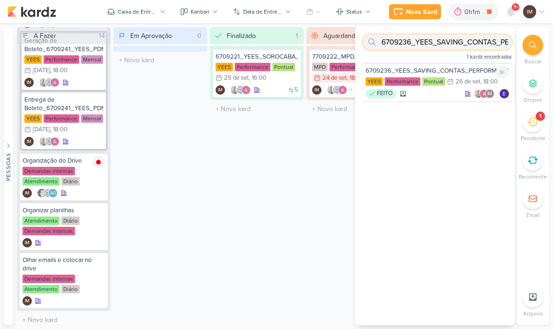
type input "6709236_YEES_SAVING_CONTAS_PERFORMANCE"
click at [461, 87] on div "6709236_YEES_SAVING_CONTAS_PERFORMANCE [GEOGRAPHIC_DATA] Performance Pontual 26…" at bounding box center [436, 82] width 149 height 38
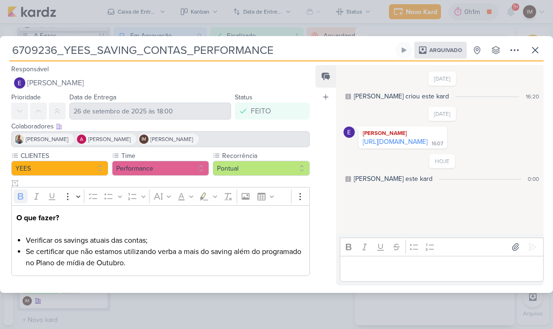
click at [537, 50] on icon at bounding box center [534, 49] width 11 height 11
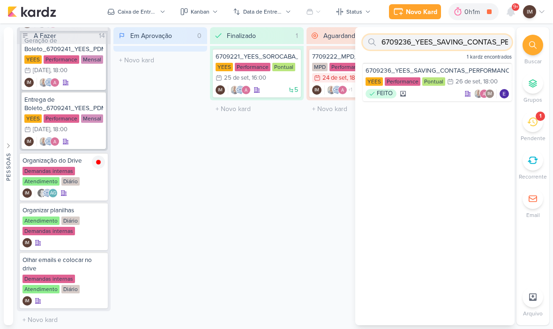
click at [479, 37] on input "6709236_YEES_SAVING_CONTAS_PERFORMANCE" at bounding box center [436, 42] width 149 height 15
click at [475, 44] on input "6709236_YEES_SAVING_CONTAS_PERFORMANCE" at bounding box center [436, 42] width 149 height 15
click at [477, 41] on input "6709236_YEES_SAVING_CONTAS_PERFORMANCE" at bounding box center [436, 42] width 149 height 15
click at [412, 45] on input "text" at bounding box center [436, 42] width 149 height 15
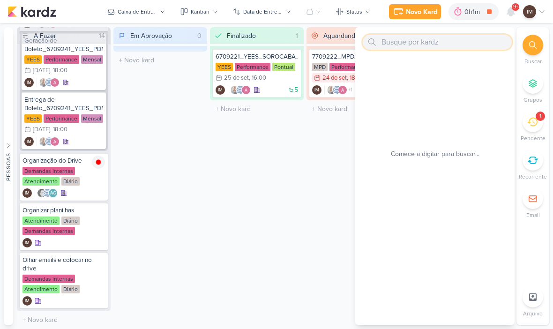
click at [405, 44] on input "text" at bounding box center [436, 42] width 149 height 15
paste input "6709221_YEES_SOROCABA_AJUSTES_CAMPANHAS_MIA"
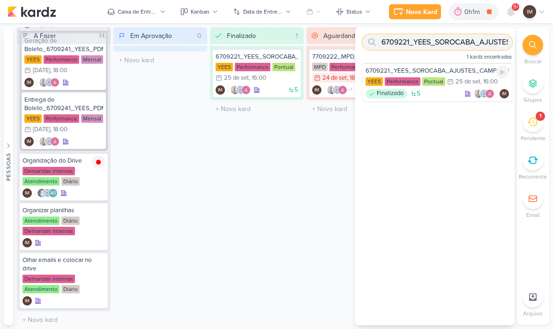
type input "6709221_YEES_SOROCABA_AJUSTES_CAMPANHAS_MIA"
click at [445, 97] on div "Finalizado 5 IM" at bounding box center [436, 93] width 143 height 9
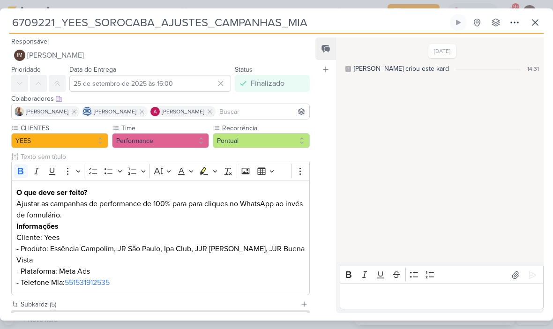
click at [533, 30] on button at bounding box center [534, 22] width 17 height 17
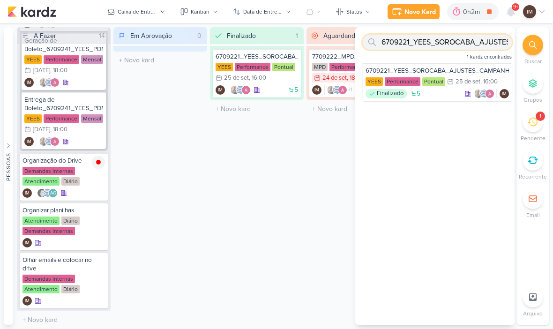
click at [479, 44] on input "6709221_YEES_SOROCABA_AJUSTES_CAMPANHAS_MIA" at bounding box center [436, 42] width 149 height 15
click at [481, 43] on input "6709221_YEES_SOROCABA_AJUSTES_CAMPANHAS_MIA" at bounding box center [436, 42] width 149 height 15
click at [481, 44] on input "6709221_YEES_SOROCABA_AJUSTES_CAMPANHAS_MIA" at bounding box center [436, 42] width 149 height 15
click at [467, 44] on input "6709221_YEES_SOROCABA_AJUSTES_CAMPANHAS_MIA" at bounding box center [436, 42] width 149 height 15
click at [467, 42] on input "6709221_YEES_SOROCABA_AJUSTES_CAMPANHAS_MIA" at bounding box center [436, 42] width 149 height 15
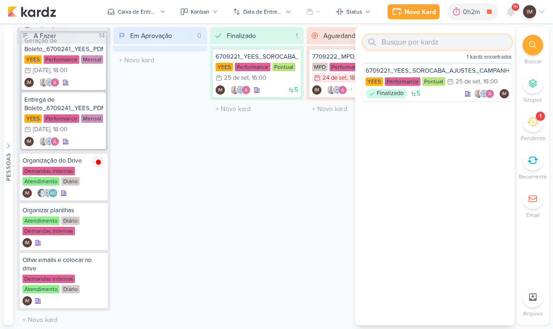
click at [393, 44] on input "text" at bounding box center [436, 42] width 149 height 15
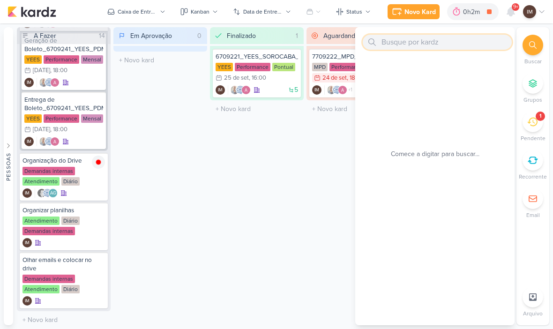
click at [396, 43] on input "text" at bounding box center [436, 42] width 149 height 15
paste input "8709141_HINES_VN MILLENNIUM_GERAÇÃO_BOLETO_VERBA_OUTUBRO"
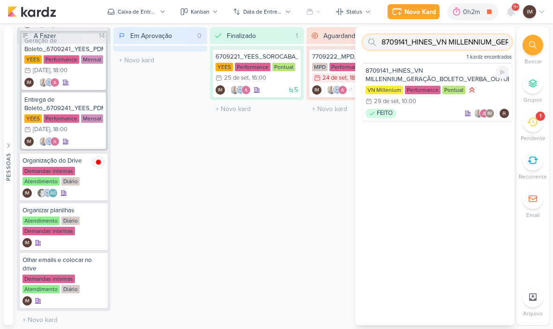
type input "8709141_HINES_VN MILLENNIUM_GERAÇÃO_BOLETO_VERBA_OUTUBRO"
click at [486, 83] on div "8709141_HINES_VN MILLENNIUM_GERAÇÃO_BOLETO_VERBA_OUTUBRO VN Millenium Performan…" at bounding box center [436, 92] width 149 height 58
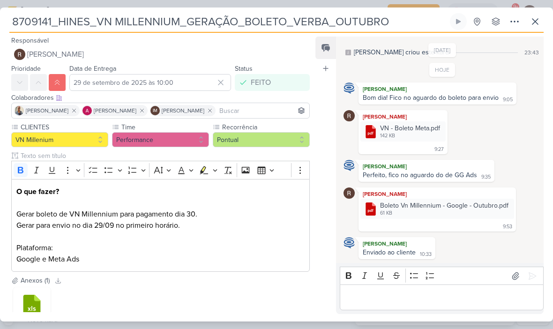
scroll to position [15, 0]
click at [538, 24] on icon at bounding box center [534, 21] width 11 height 11
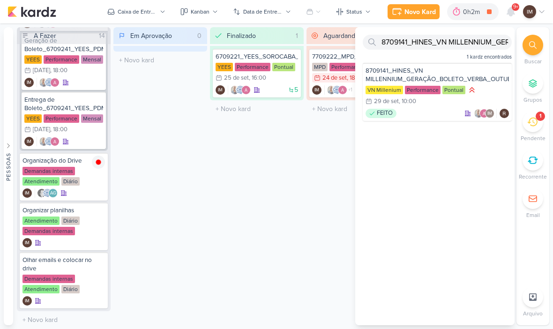
click at [511, 12] on icon at bounding box center [510, 11] width 7 height 8
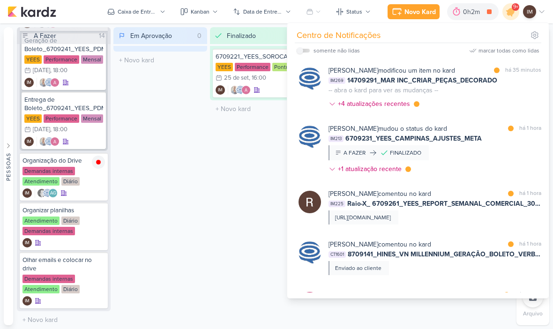
click at [495, 94] on div "[PERSON_NAME] modificou um item no kard marcar como lida há 35 minutos IM269 14…" at bounding box center [434, 89] width 213 height 47
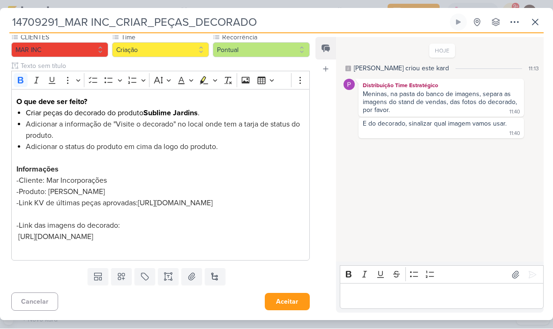
scroll to position [102, 0]
click at [536, 28] on button at bounding box center [534, 22] width 17 height 17
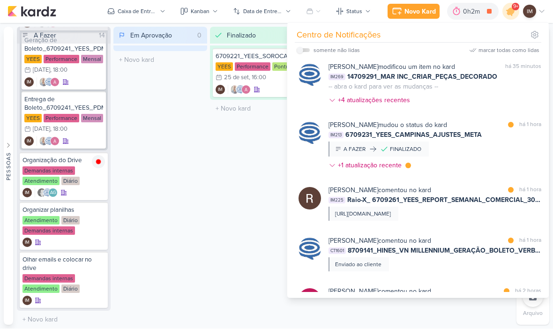
scroll to position [3, 0]
click at [494, 148] on div "[PERSON_NAME] mudou o status do kard marcar como lida há 1 hora IM213 6709231_Y…" at bounding box center [434, 148] width 213 height 54
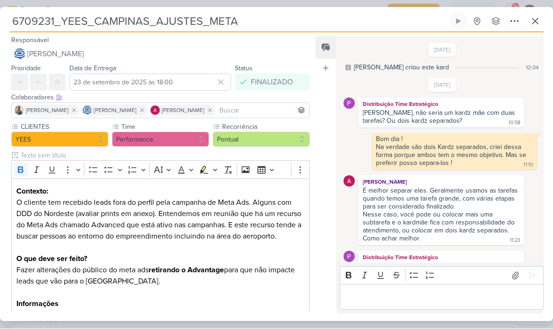
scroll to position [165, 0]
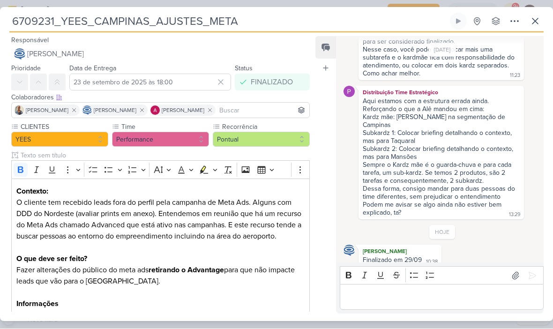
click at [27, 16] on input "6709231_YEES_CAMPINAS_AJUSTES_META" at bounding box center [228, 21] width 438 height 17
click at [28, 18] on input "6709231_YEES_CAMPINAS_AJUSTES_META" at bounding box center [228, 21] width 438 height 17
click at [22, 14] on input "6709231_YEES_CAMPINAS_AJUSTES_META" at bounding box center [228, 21] width 438 height 17
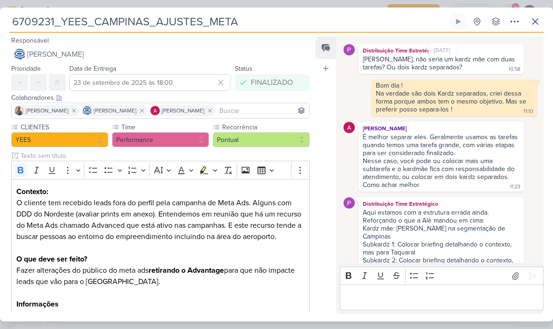
scroll to position [59, 0]
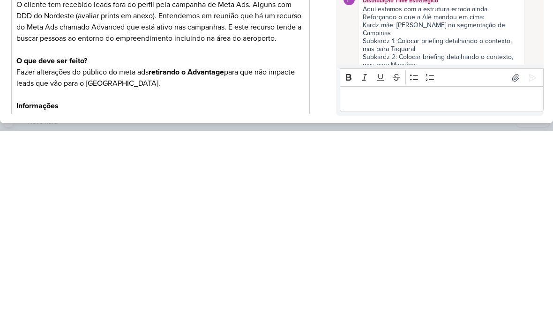
click at [508, 268] on button at bounding box center [515, 275] width 15 height 15
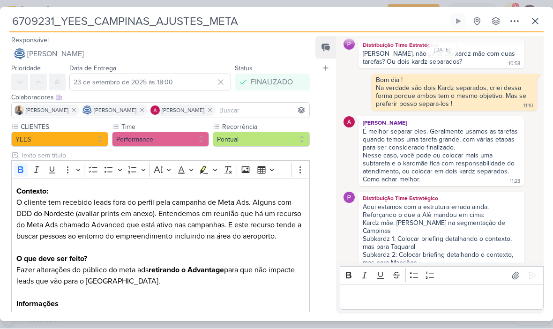
scroll to position [0, 0]
